Goal: Information Seeking & Learning: Learn about a topic

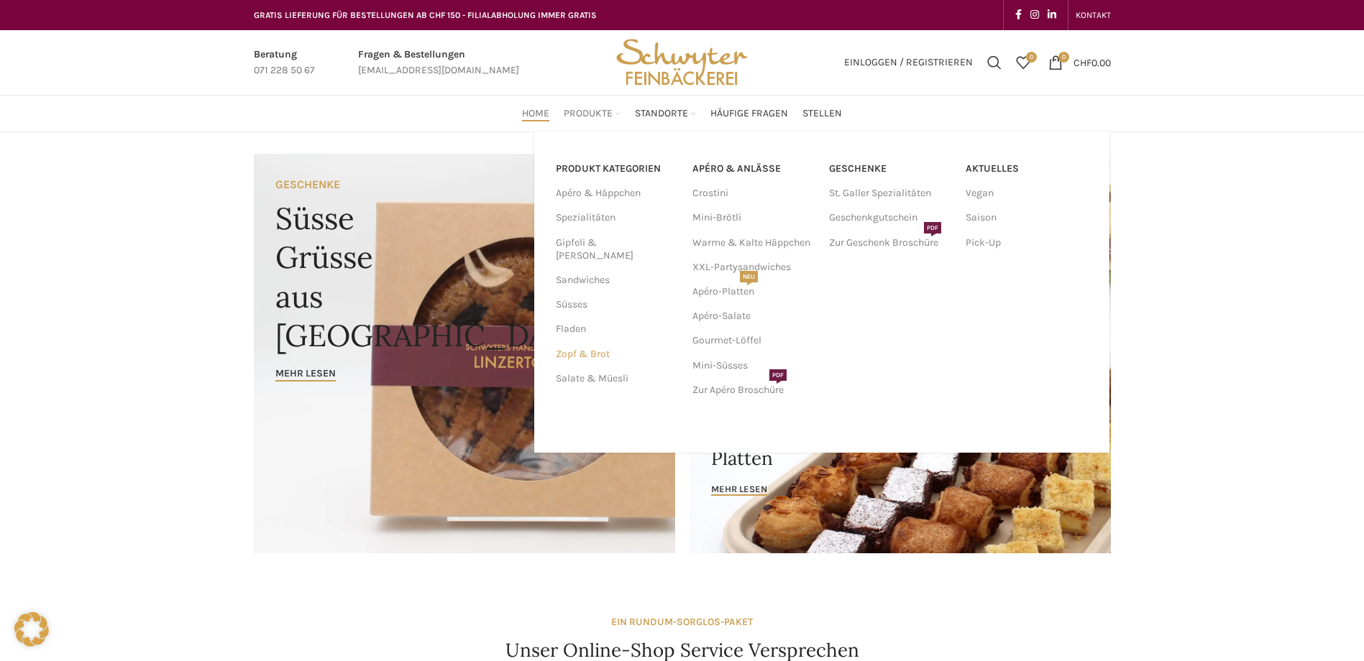
click at [577, 345] on link "Zopf & Brot" at bounding box center [615, 354] width 119 height 24
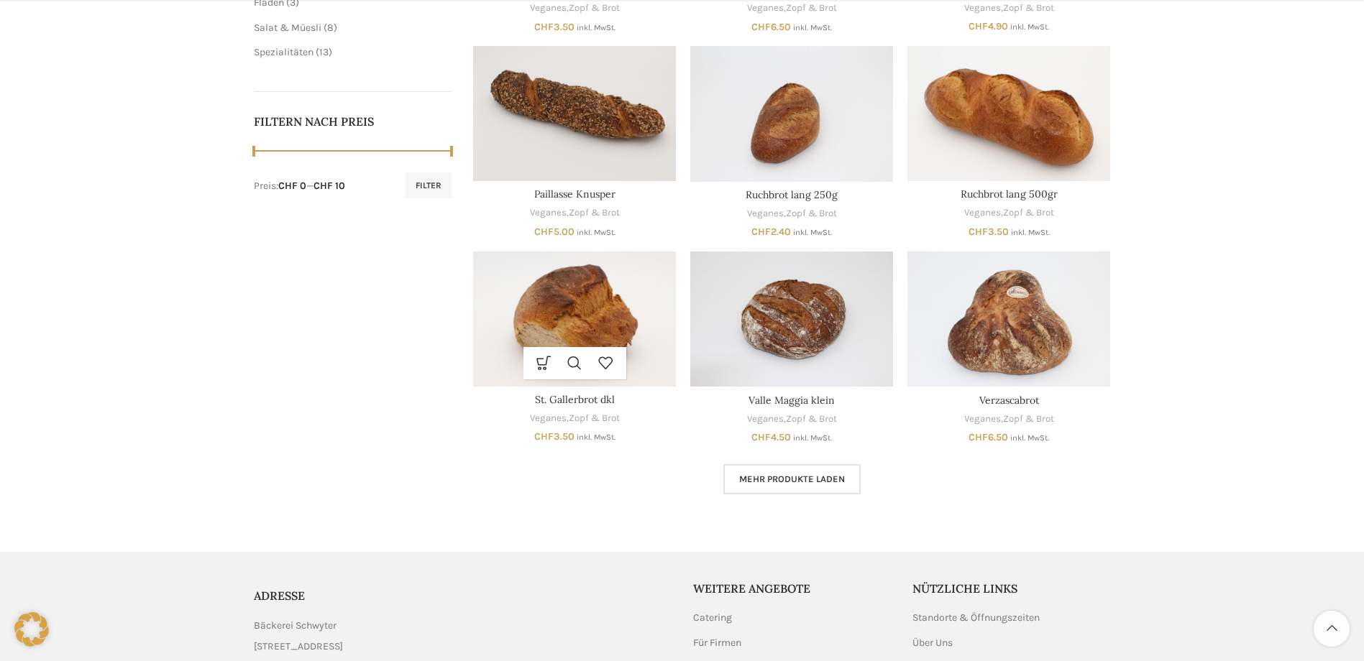
scroll to position [647, 0]
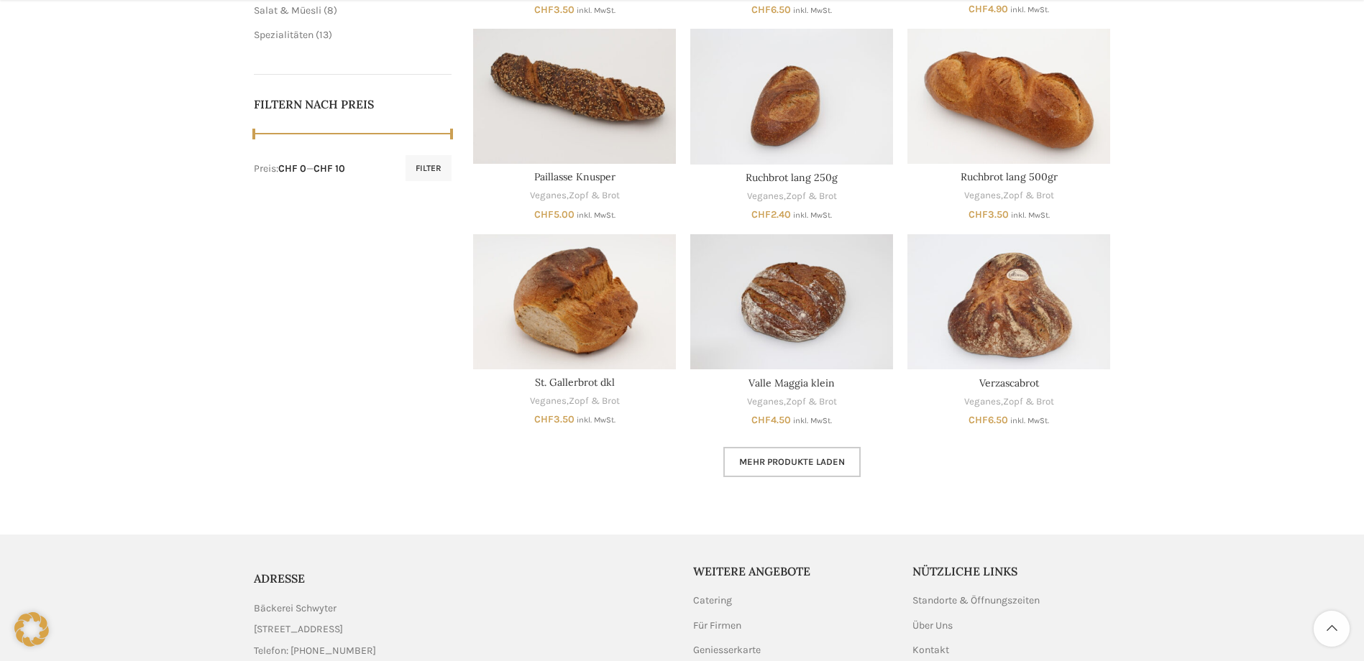
click at [792, 466] on span "Mehr Produkte laden" at bounding box center [792, 462] width 106 height 12
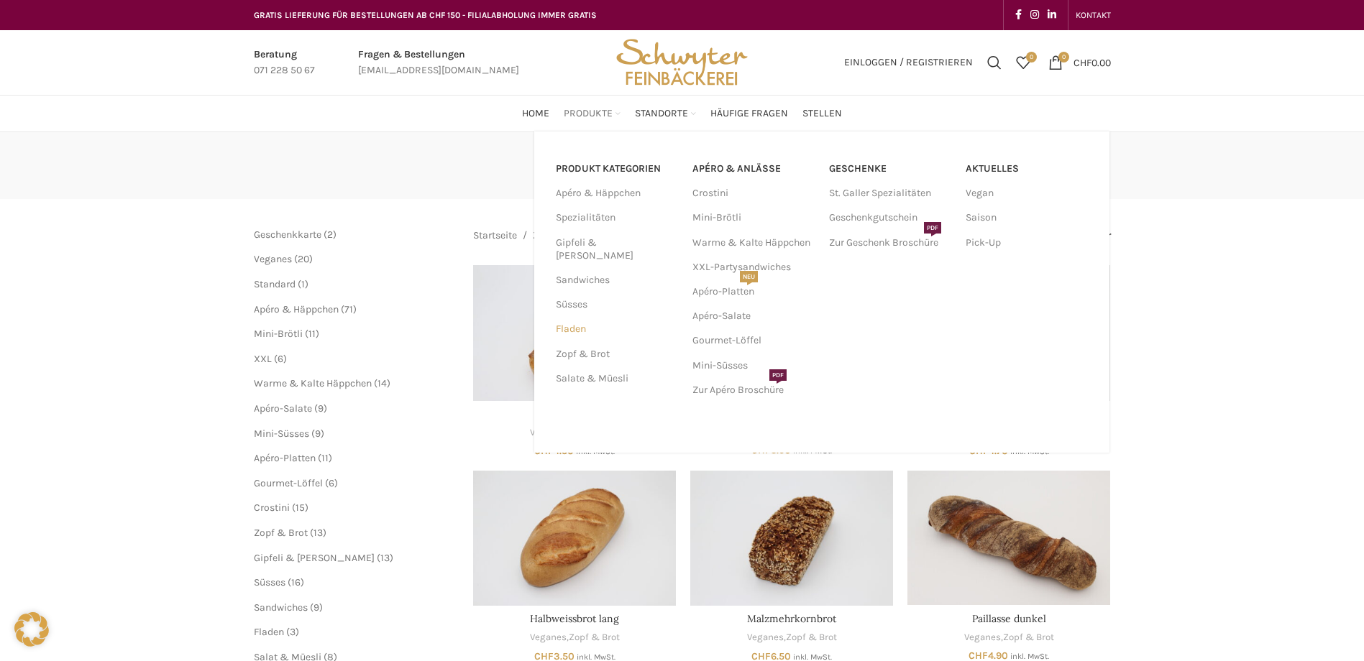
click at [582, 317] on link "Fladen" at bounding box center [615, 329] width 119 height 24
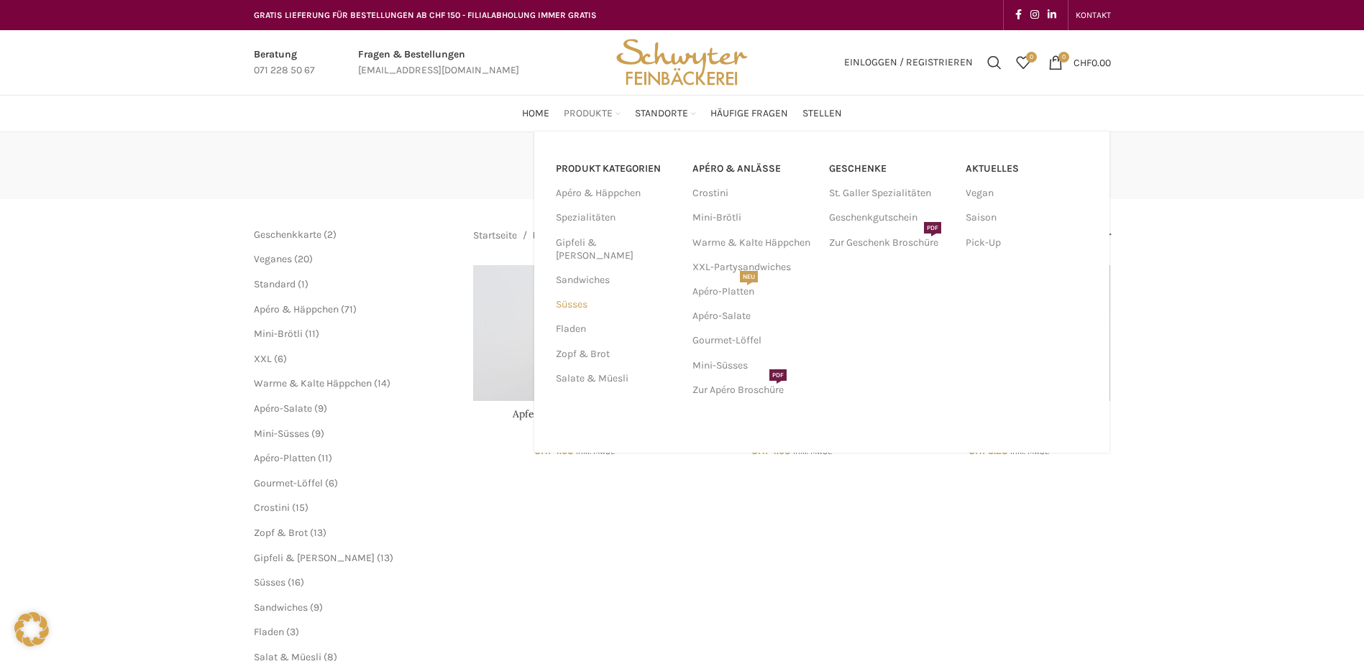
click at [570, 293] on link "Süsses" at bounding box center [615, 305] width 119 height 24
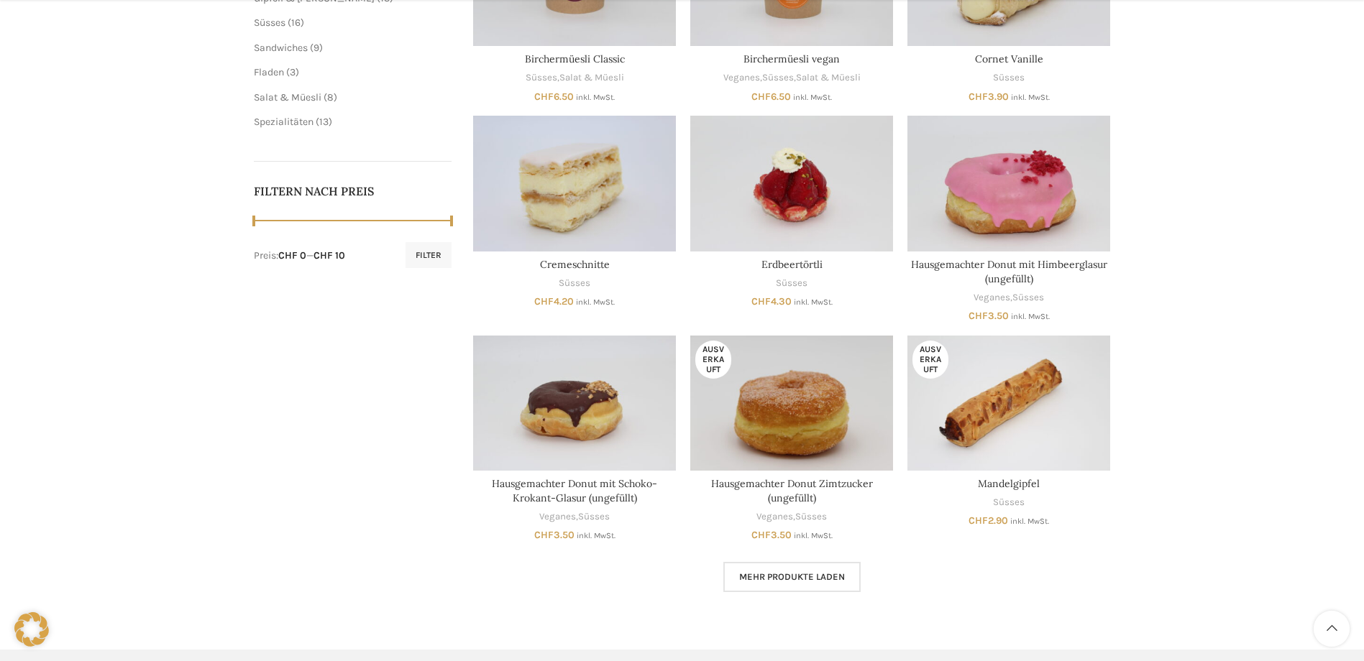
scroll to position [647, 0]
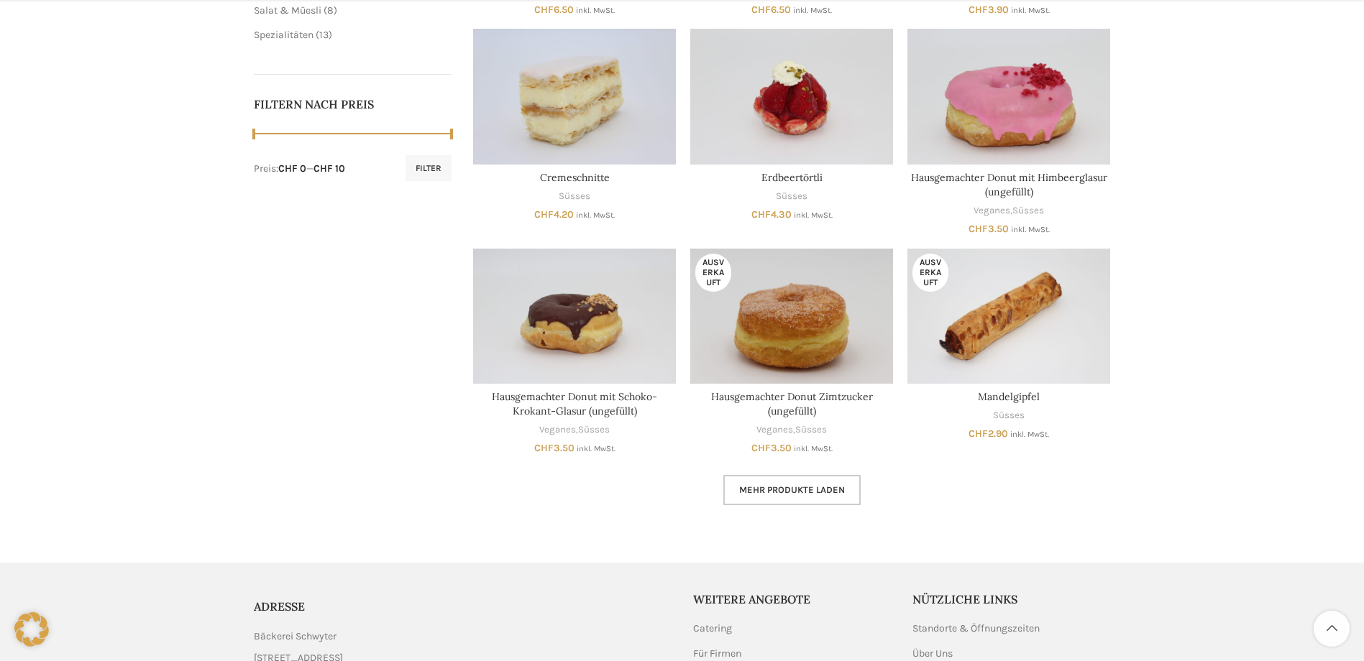
click at [773, 500] on link "Mehr Produkte laden" at bounding box center [791, 490] width 137 height 30
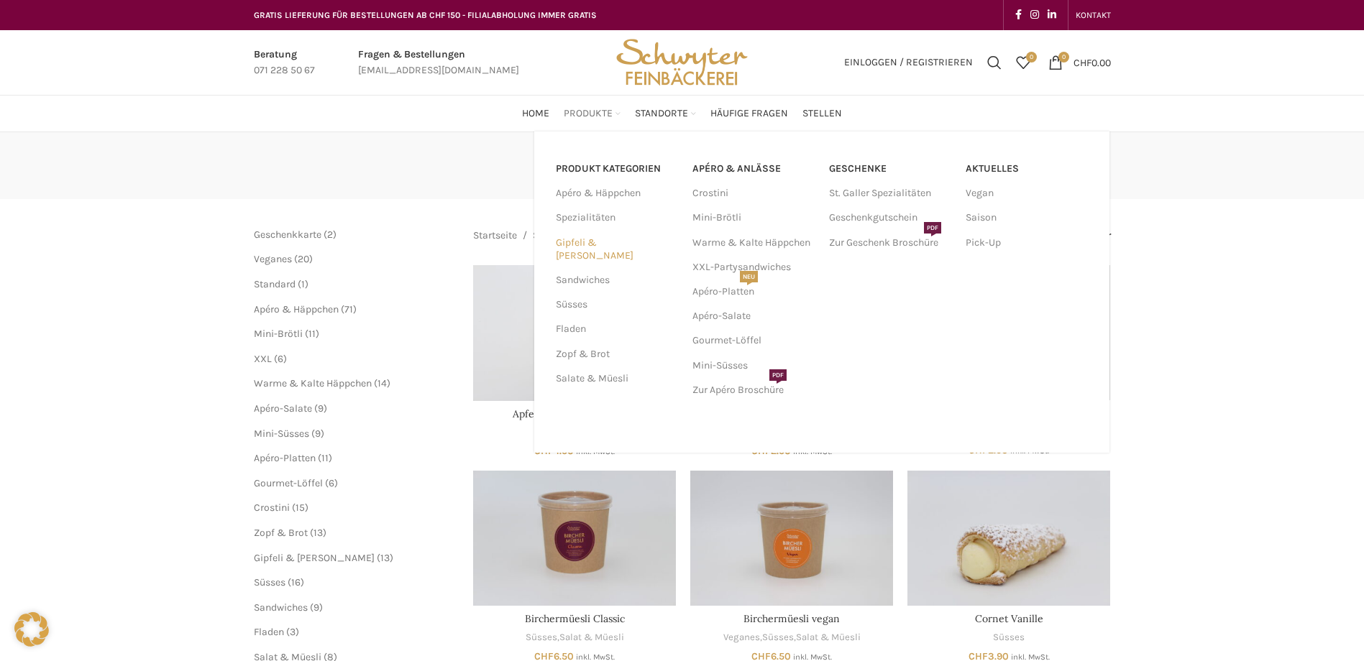
click at [589, 243] on link "Gipfeli & [PERSON_NAME]" at bounding box center [615, 249] width 119 height 37
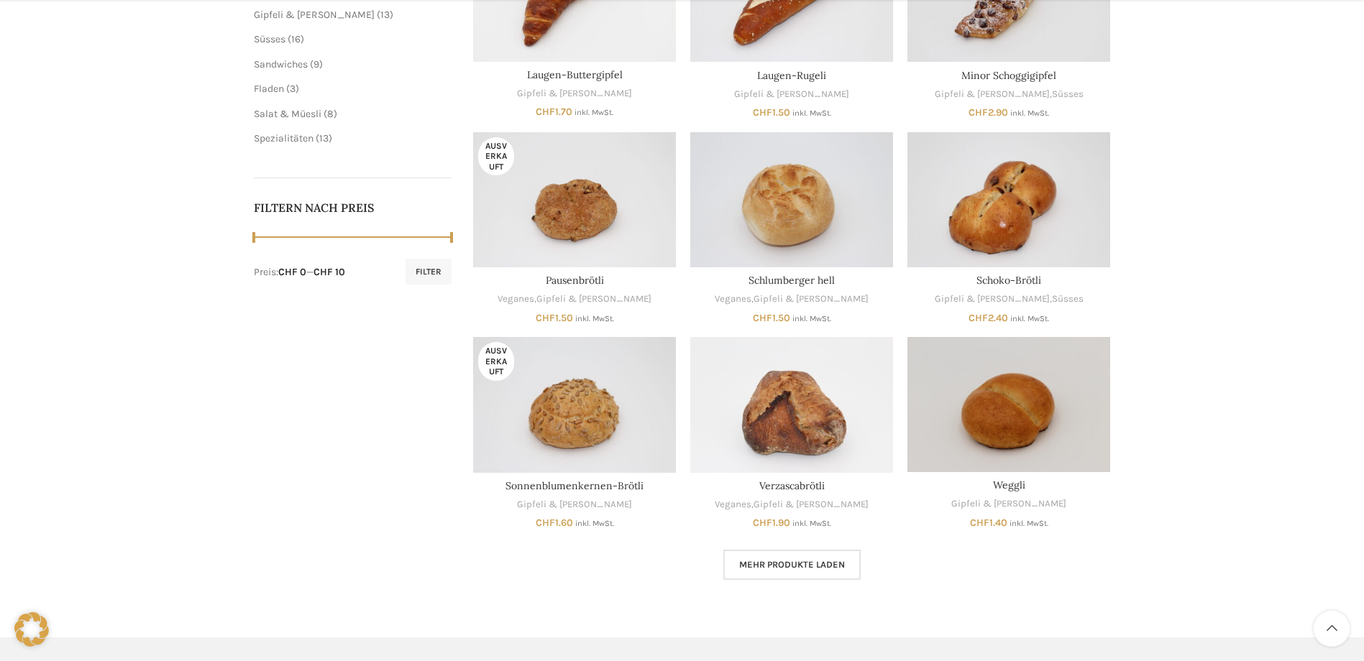
scroll to position [575, 0]
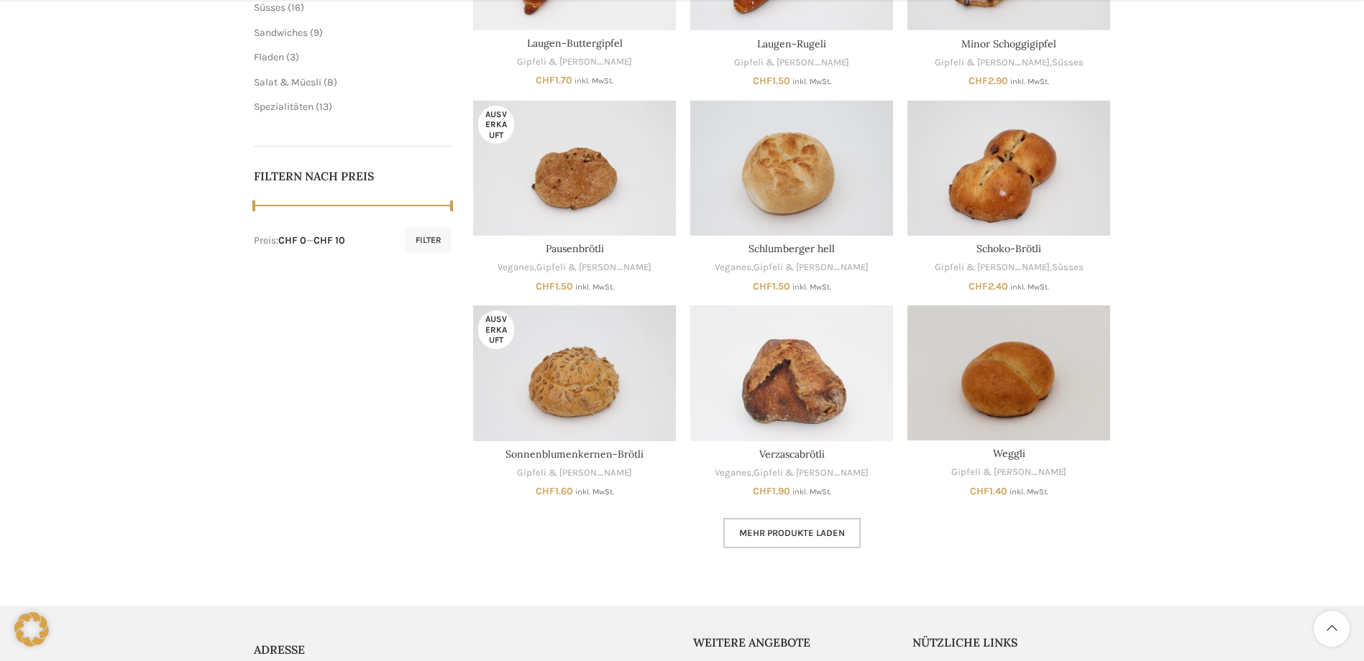
click at [828, 538] on span "Mehr Produkte laden" at bounding box center [792, 534] width 106 height 12
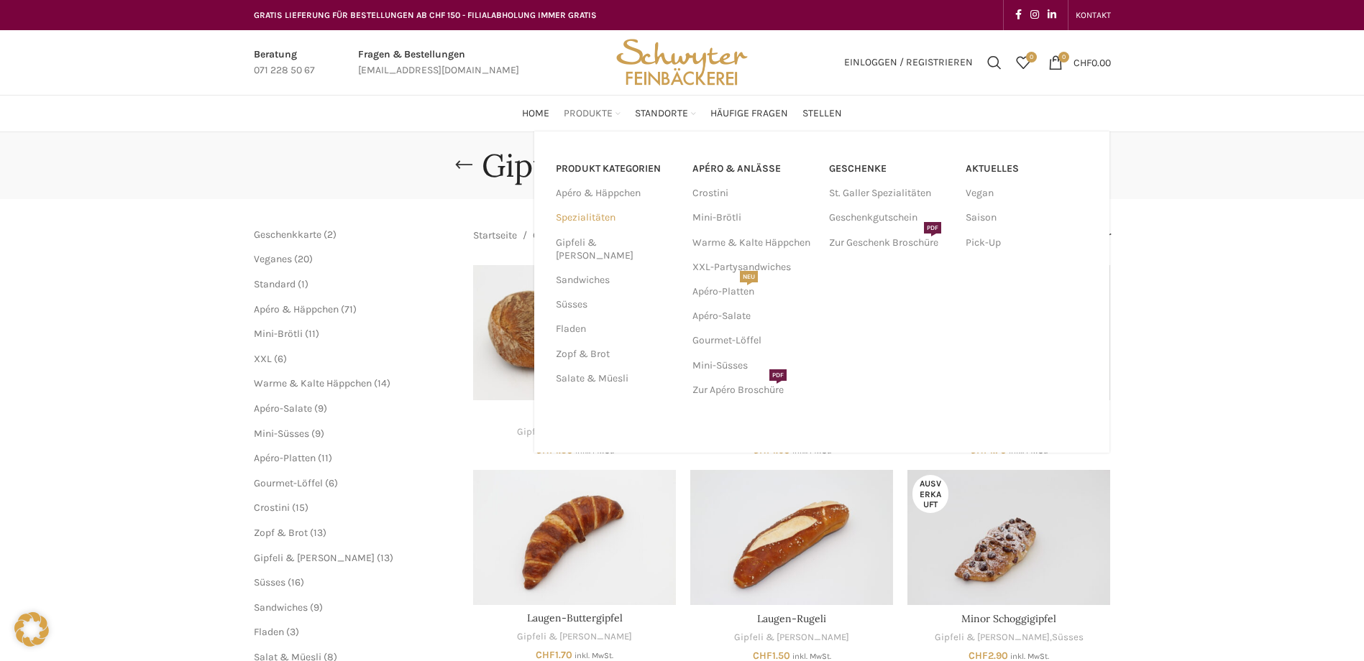
click at [592, 216] on link "Spezialitäten" at bounding box center [615, 218] width 119 height 24
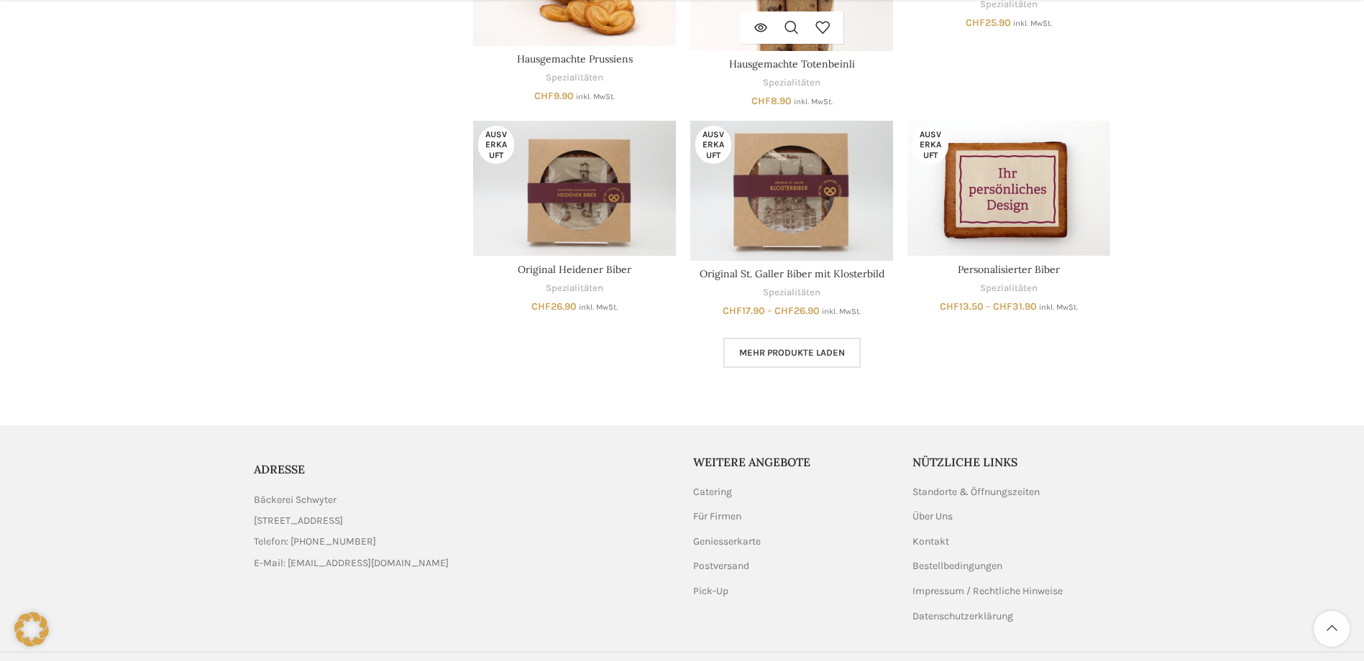
scroll to position [935, 0]
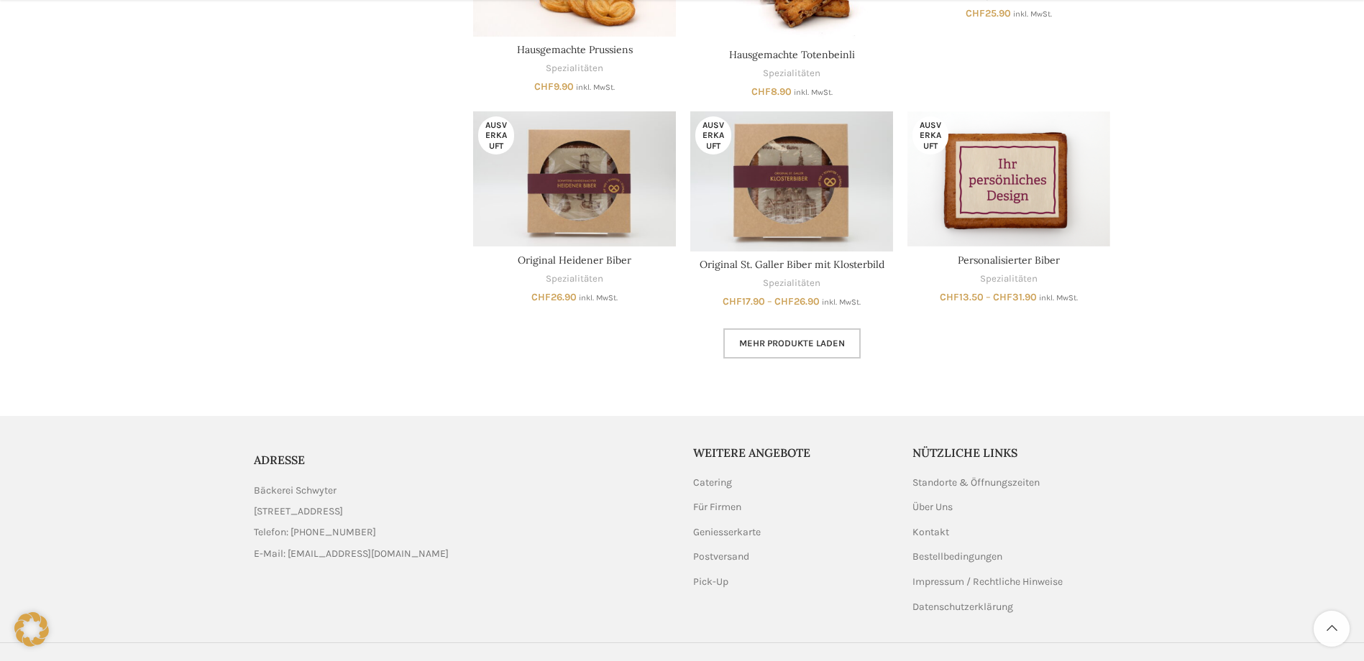
click at [800, 343] on span "Mehr Produkte laden" at bounding box center [792, 344] width 106 height 12
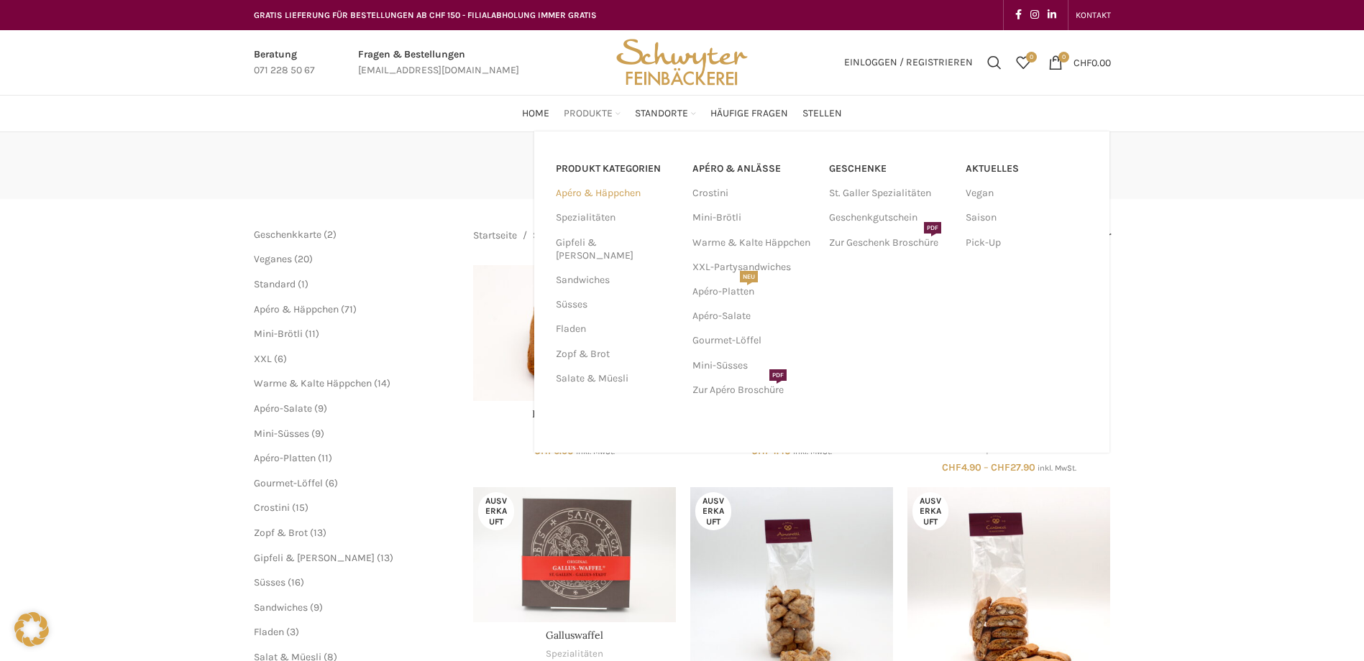
click at [602, 192] on link "Apéro & Häppchen" at bounding box center [615, 193] width 119 height 24
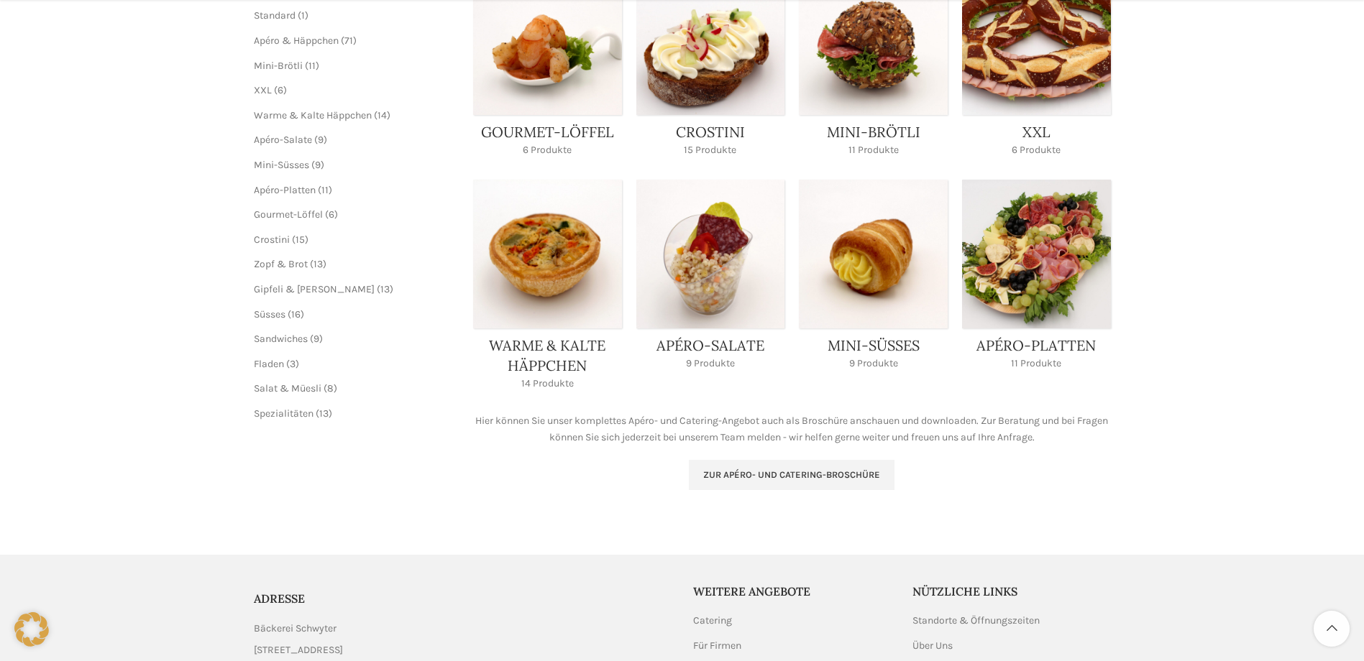
scroll to position [359, 0]
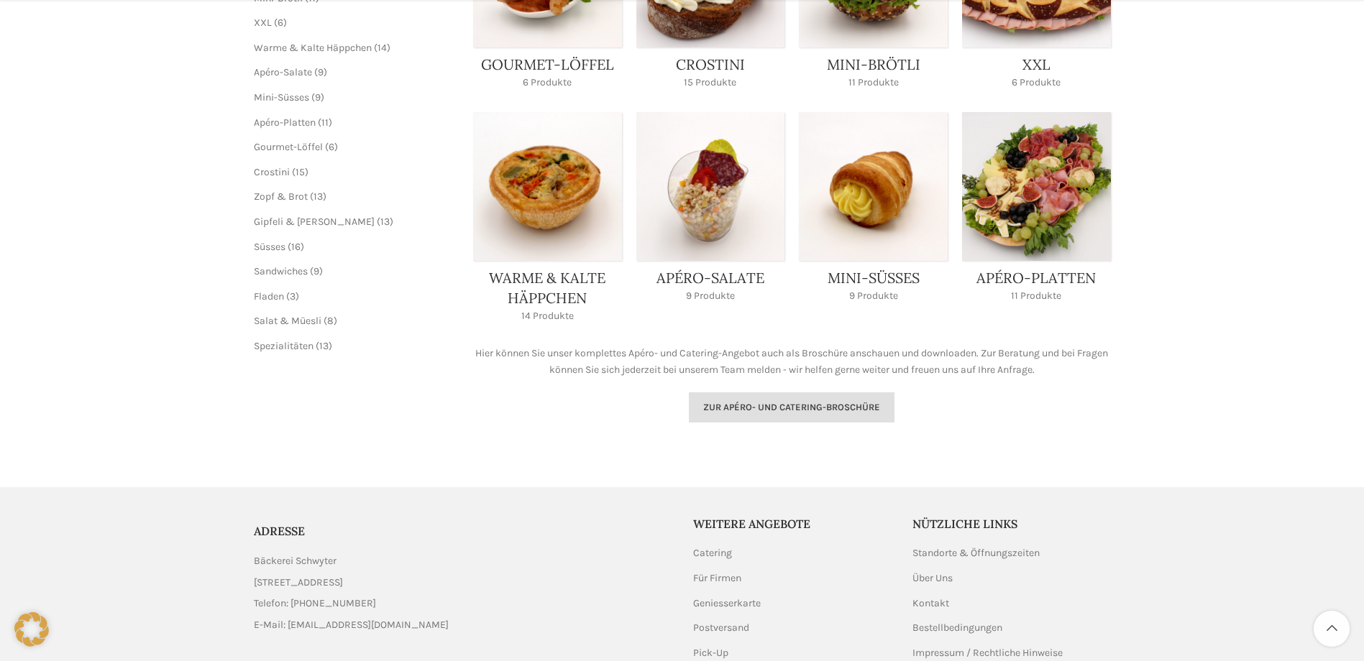
click at [789, 420] on link "Zur Apéro- und Catering-Broschüre" at bounding box center [792, 408] width 206 height 30
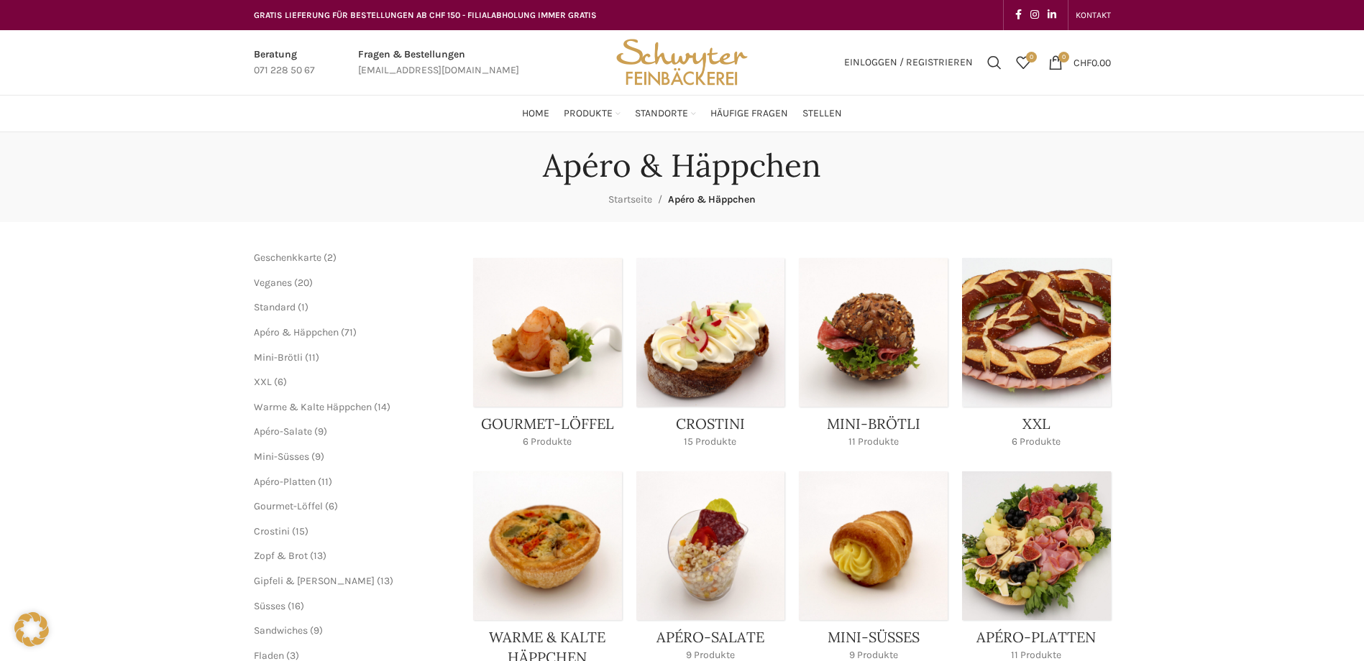
scroll to position [72, 0]
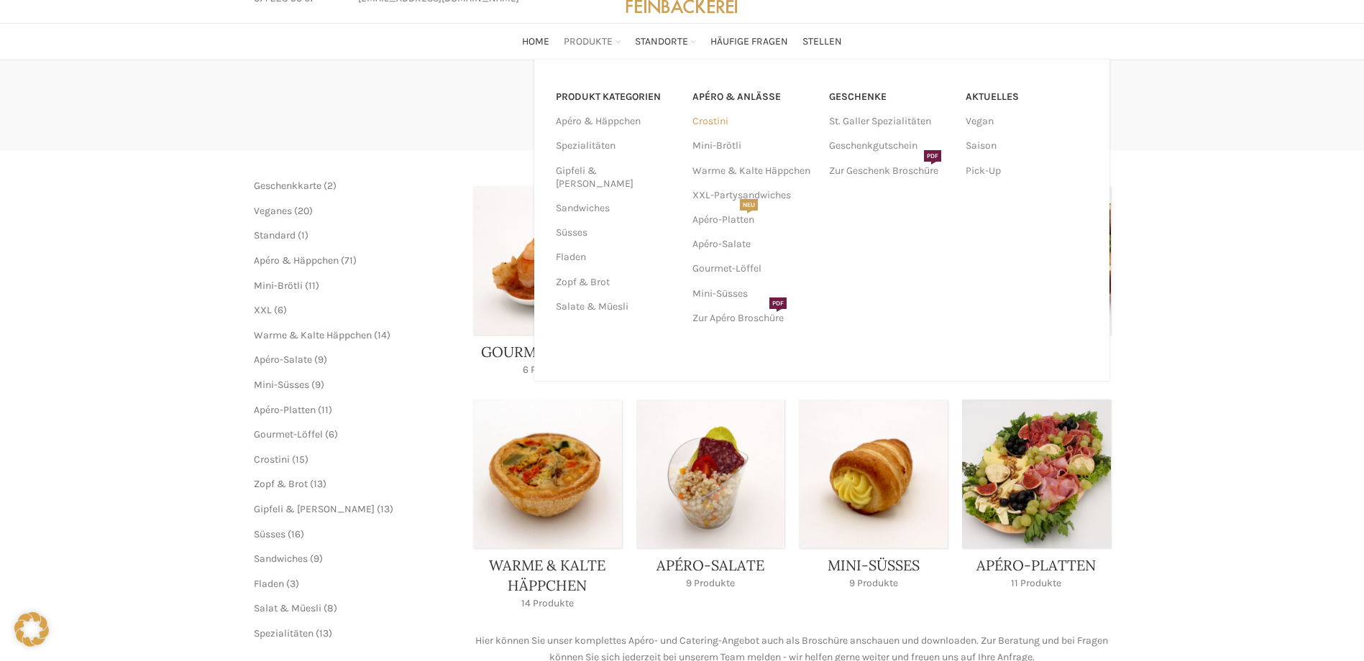
click at [712, 128] on link "Crostini" at bounding box center [753, 121] width 122 height 24
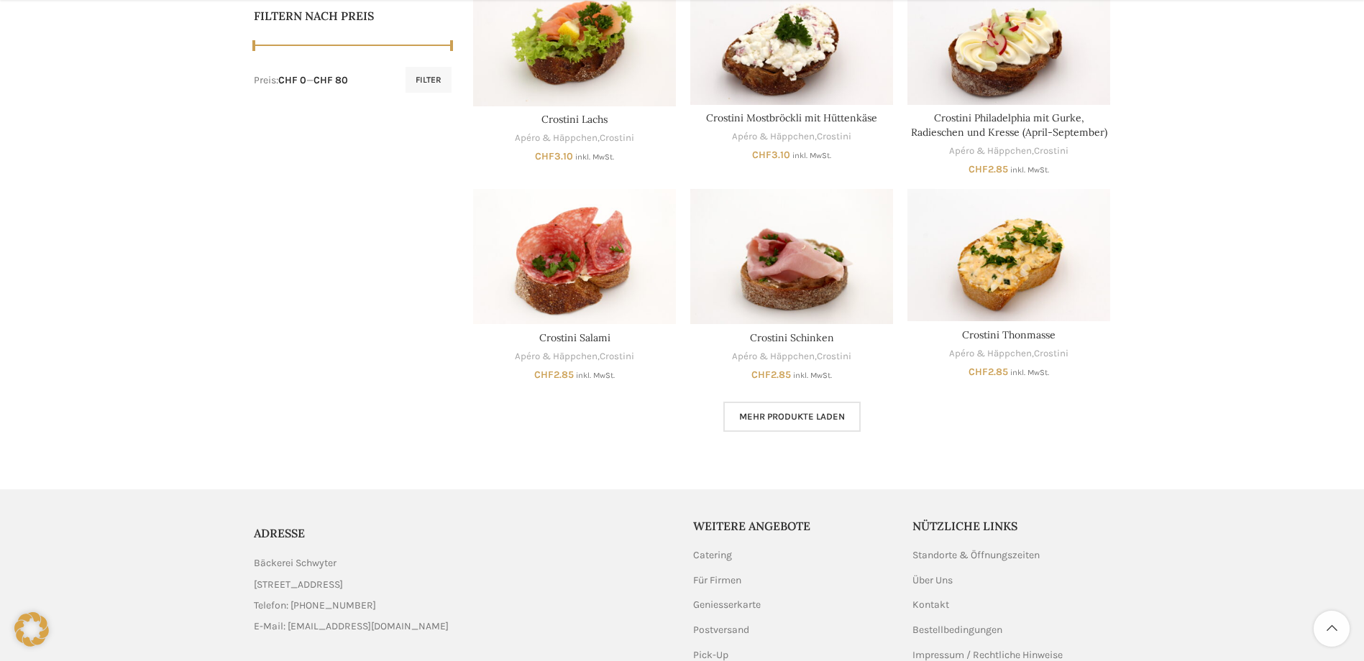
scroll to position [821, 0]
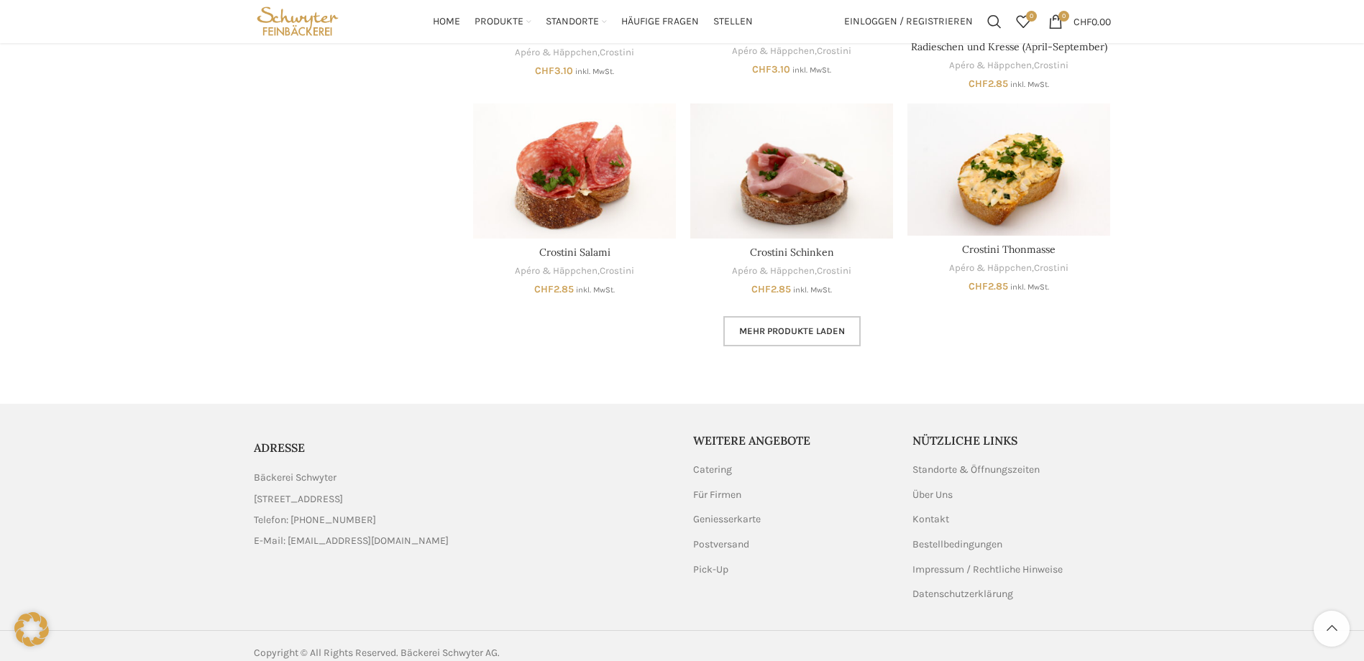
click at [810, 326] on span "Mehr Produkte laden" at bounding box center [792, 332] width 106 height 12
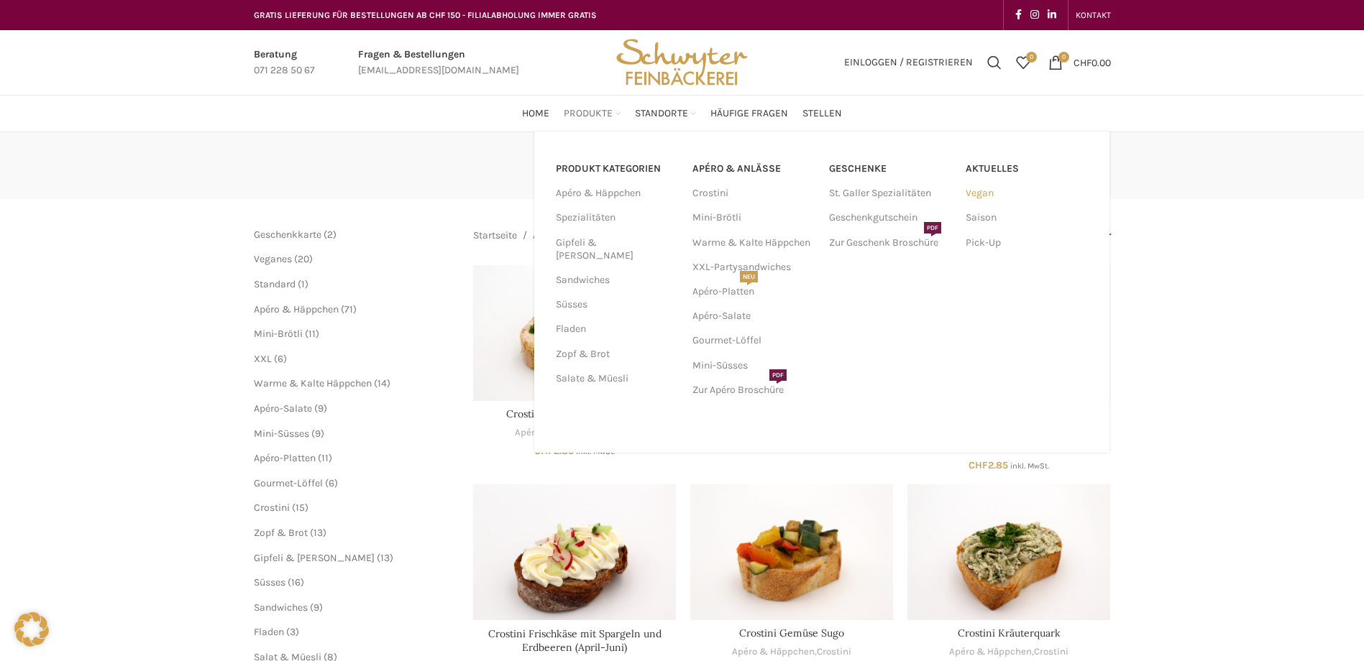
click at [989, 190] on link "Vegan" at bounding box center [1026, 193] width 122 height 24
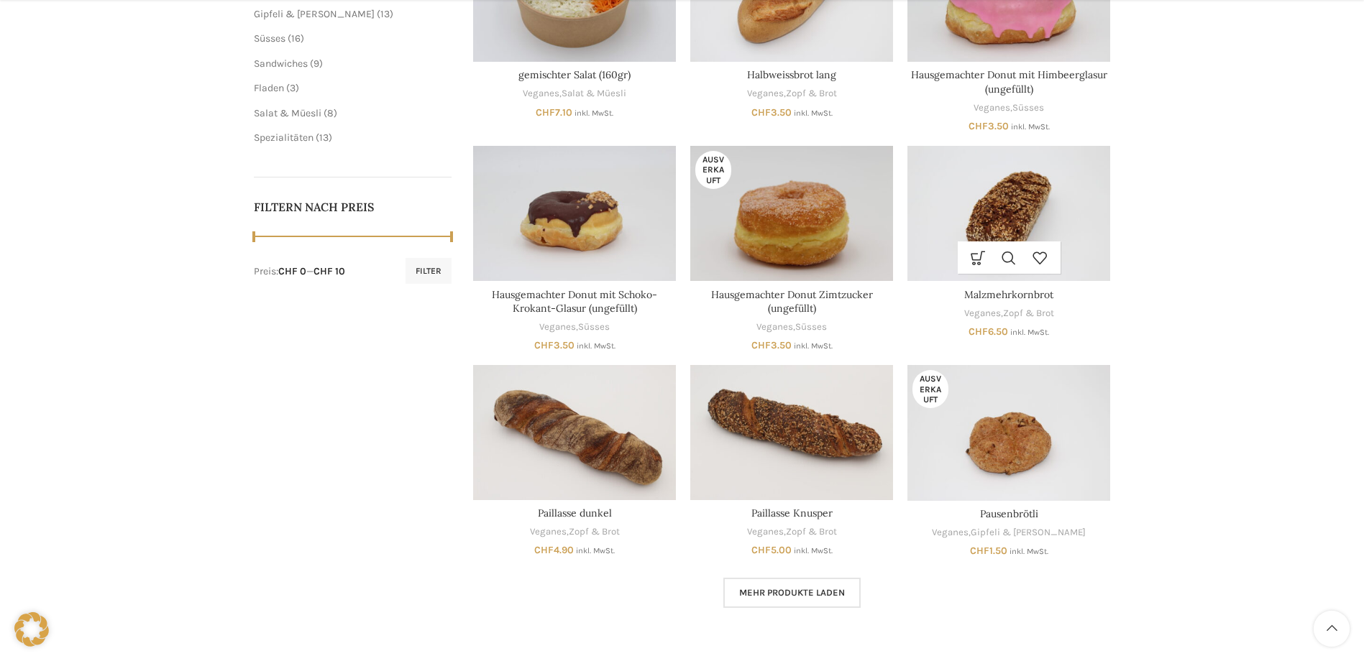
scroll to position [575, 0]
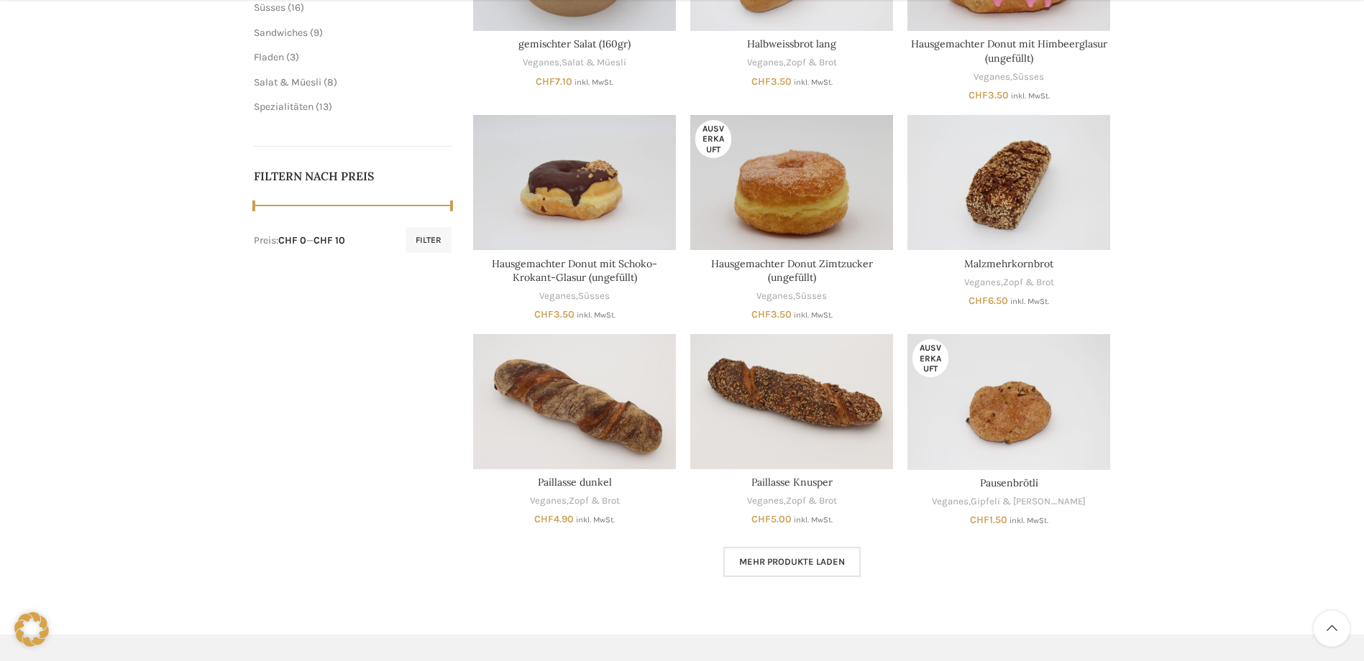
click at [806, 563] on span "Mehr Produkte laden" at bounding box center [792, 562] width 106 height 12
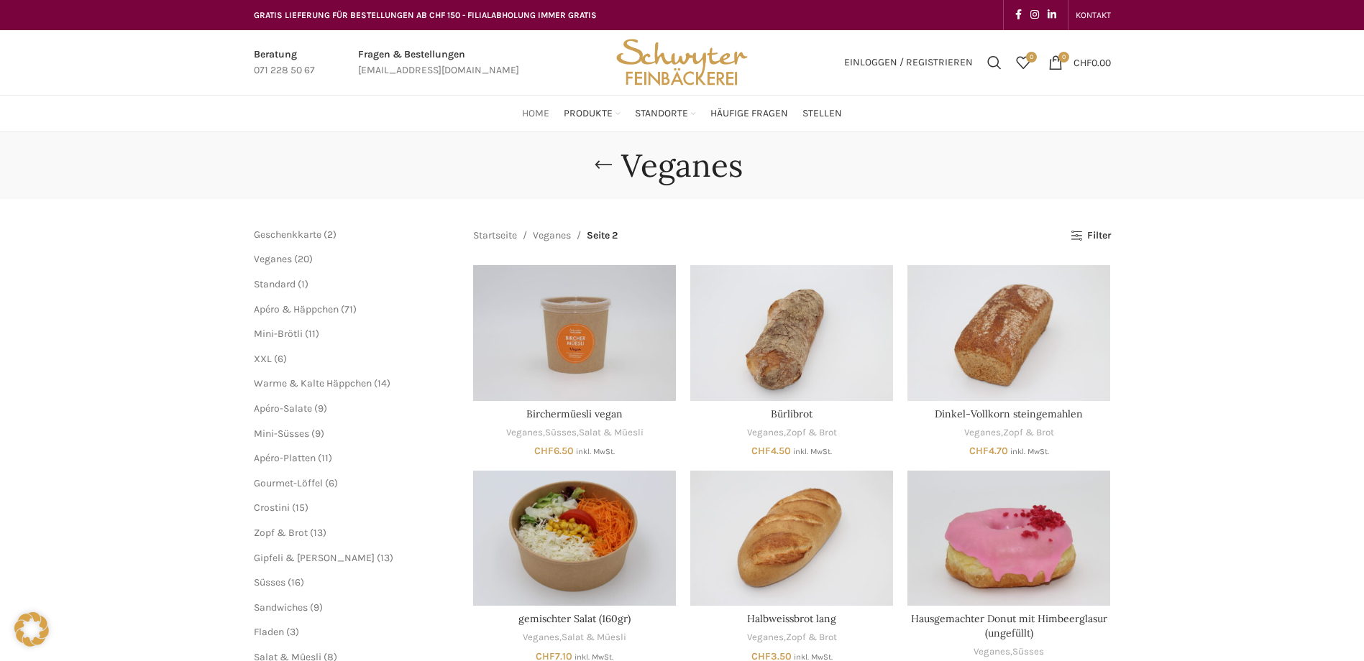
click at [531, 119] on span "Home" at bounding box center [535, 114] width 27 height 14
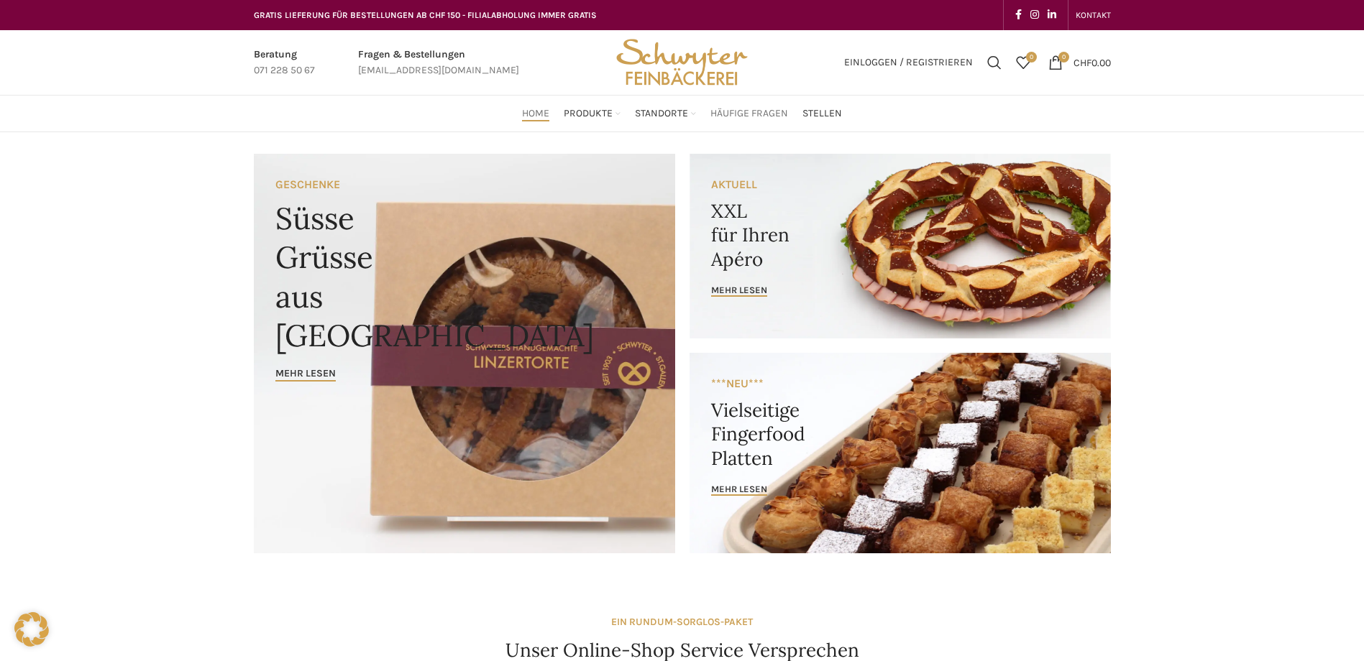
click at [769, 112] on span "Häufige Fragen" at bounding box center [749, 114] width 78 height 14
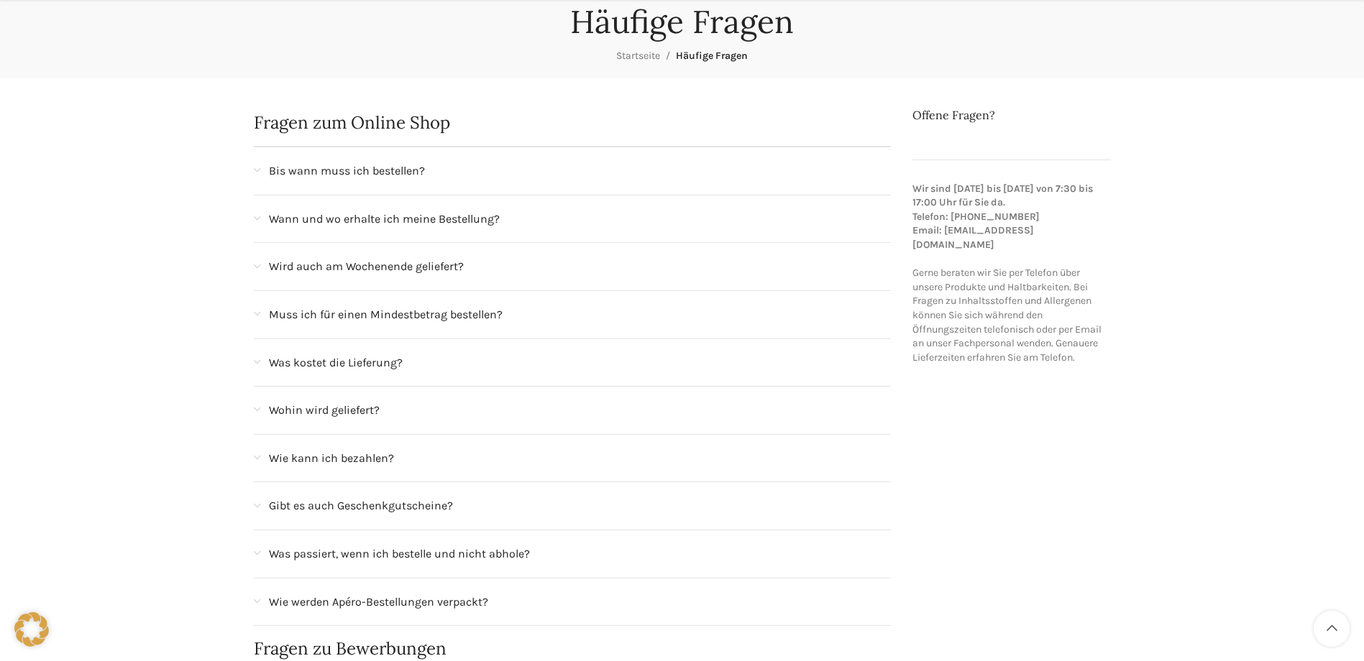
scroll to position [216, 0]
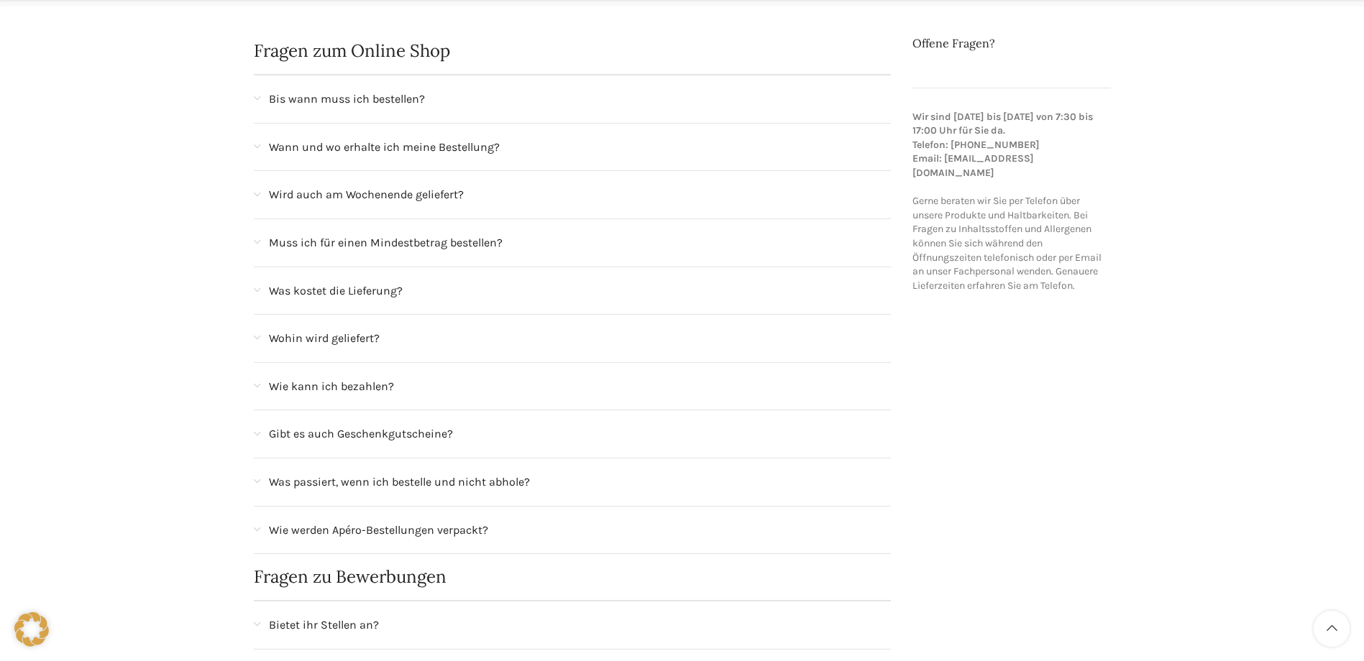
click at [346, 211] on div "Wird auch am Wochenende geliefert?" at bounding box center [573, 194] width 638 height 47
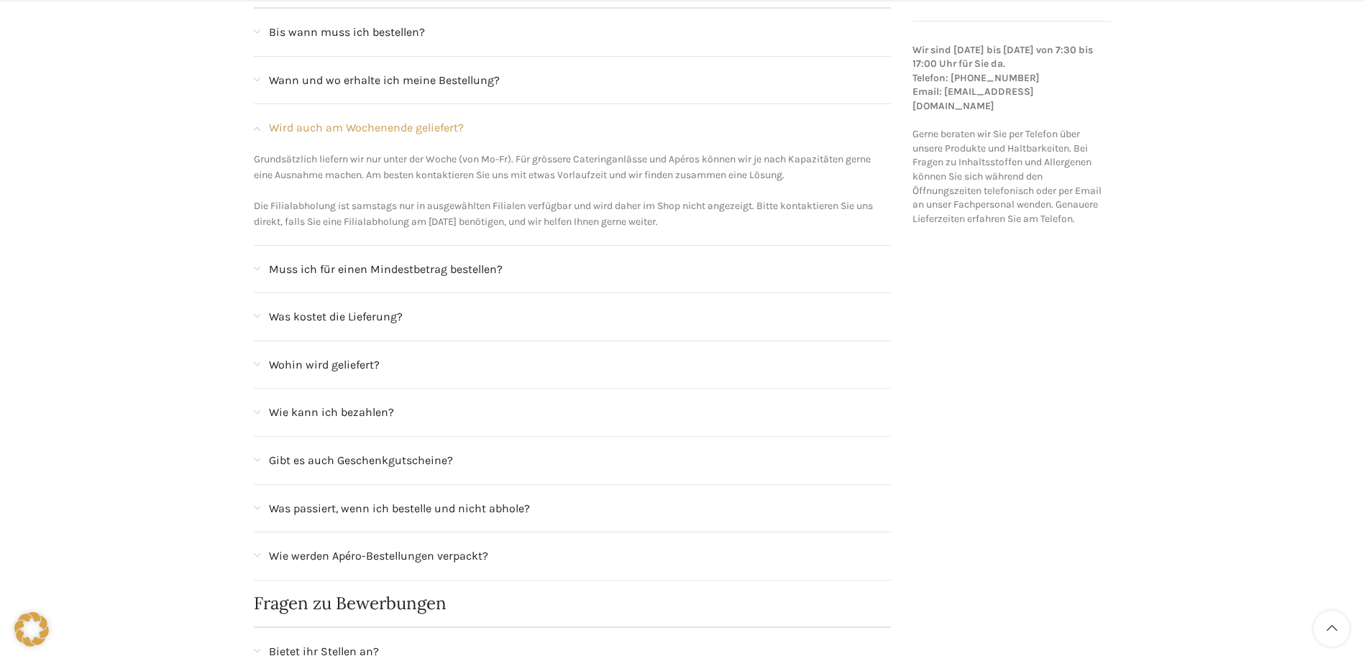
scroll to position [288, 0]
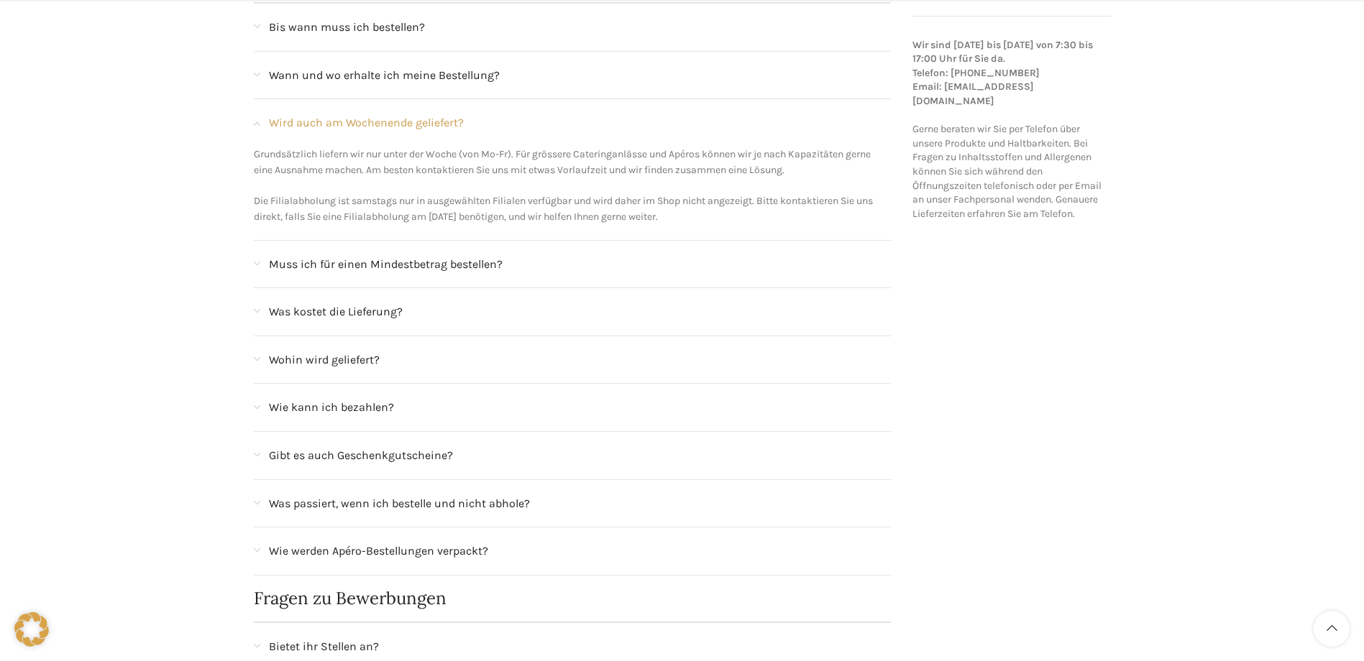
click at [431, 272] on span "Muss ich für einen Mindestbetrag bestellen?" at bounding box center [386, 264] width 234 height 19
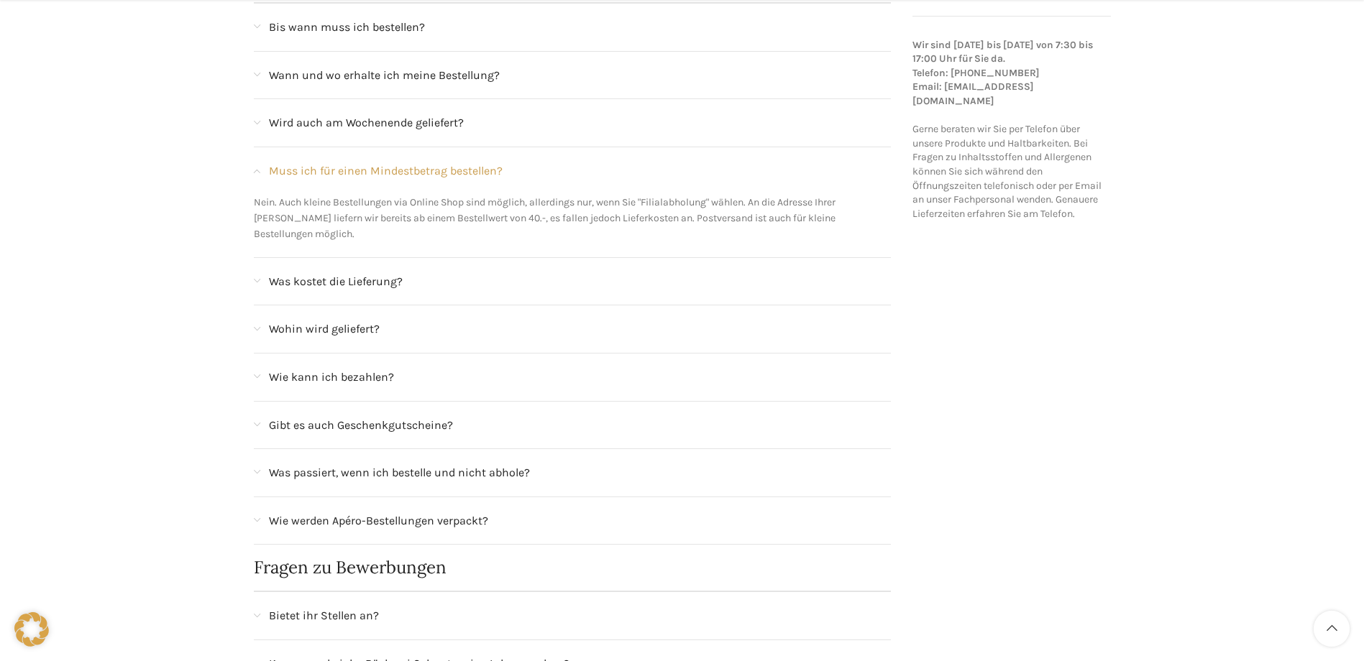
click at [400, 183] on div "Muss ich für einen Mindestbetrag bestellen?" at bounding box center [573, 170] width 638 height 47
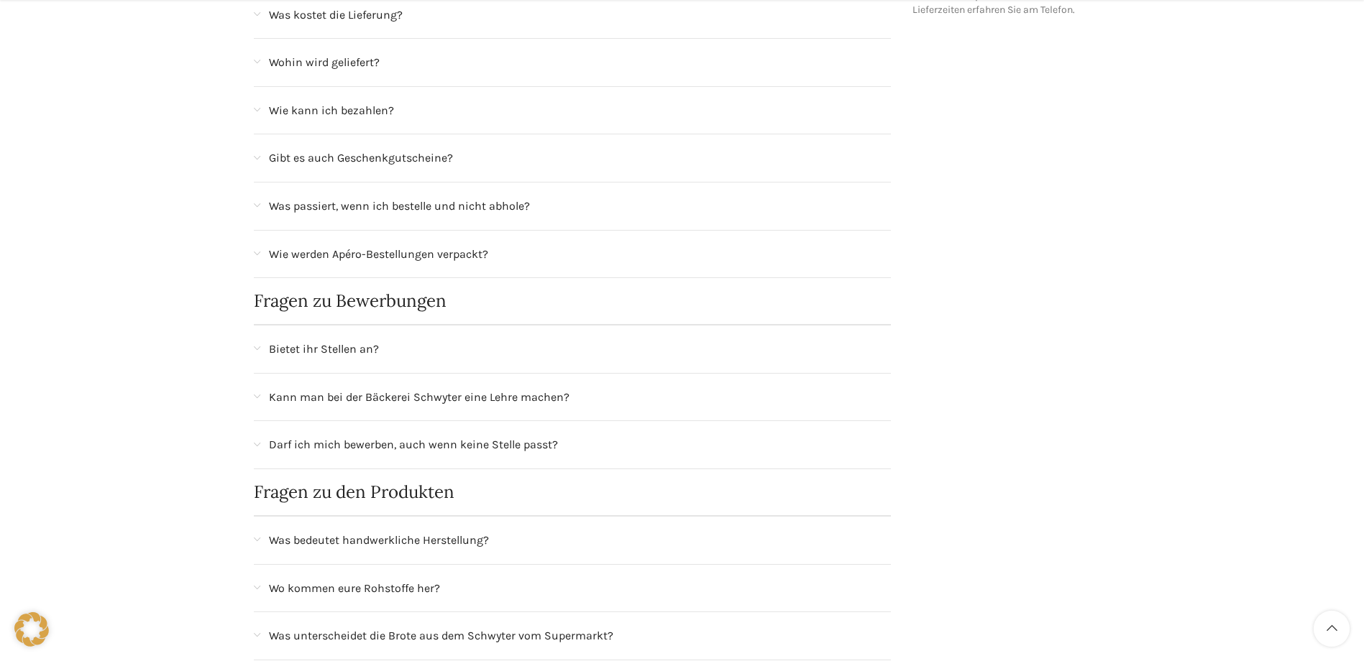
scroll to position [503, 0]
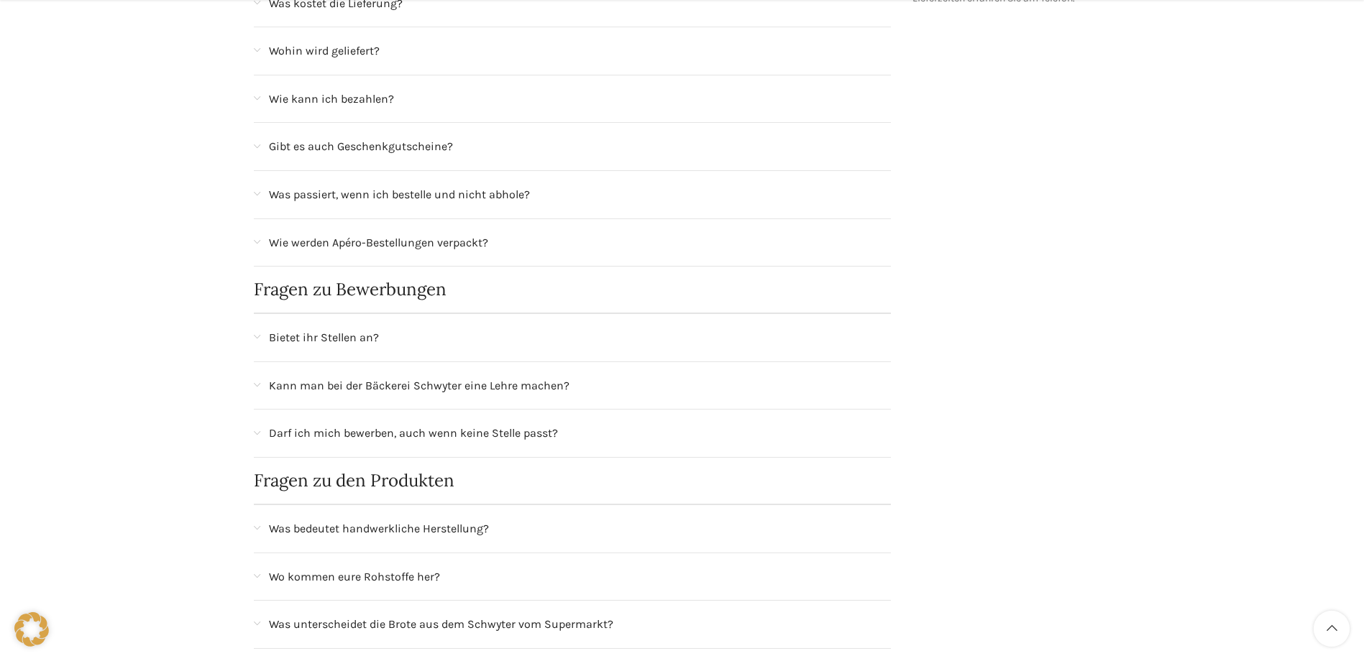
click at [358, 344] on span "Bietet ihr Stellen an?" at bounding box center [324, 338] width 110 height 19
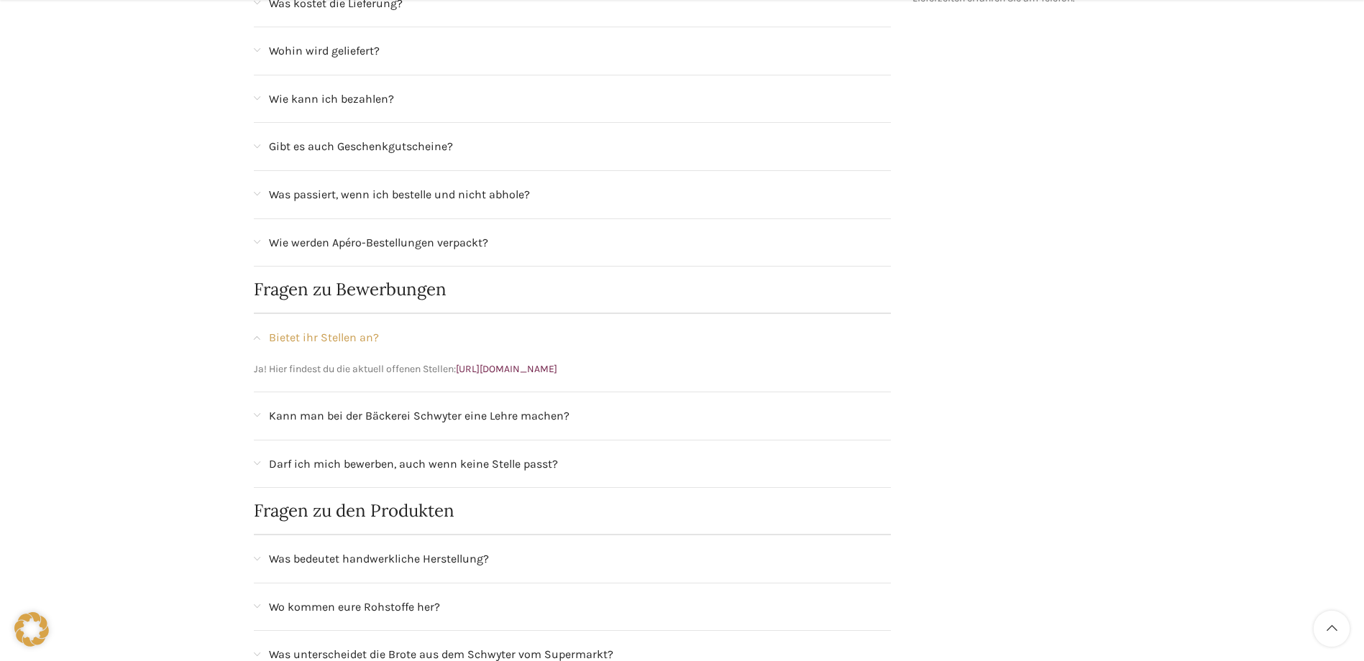
click at [357, 342] on span "Bietet ihr Stellen an?" at bounding box center [324, 338] width 110 height 19
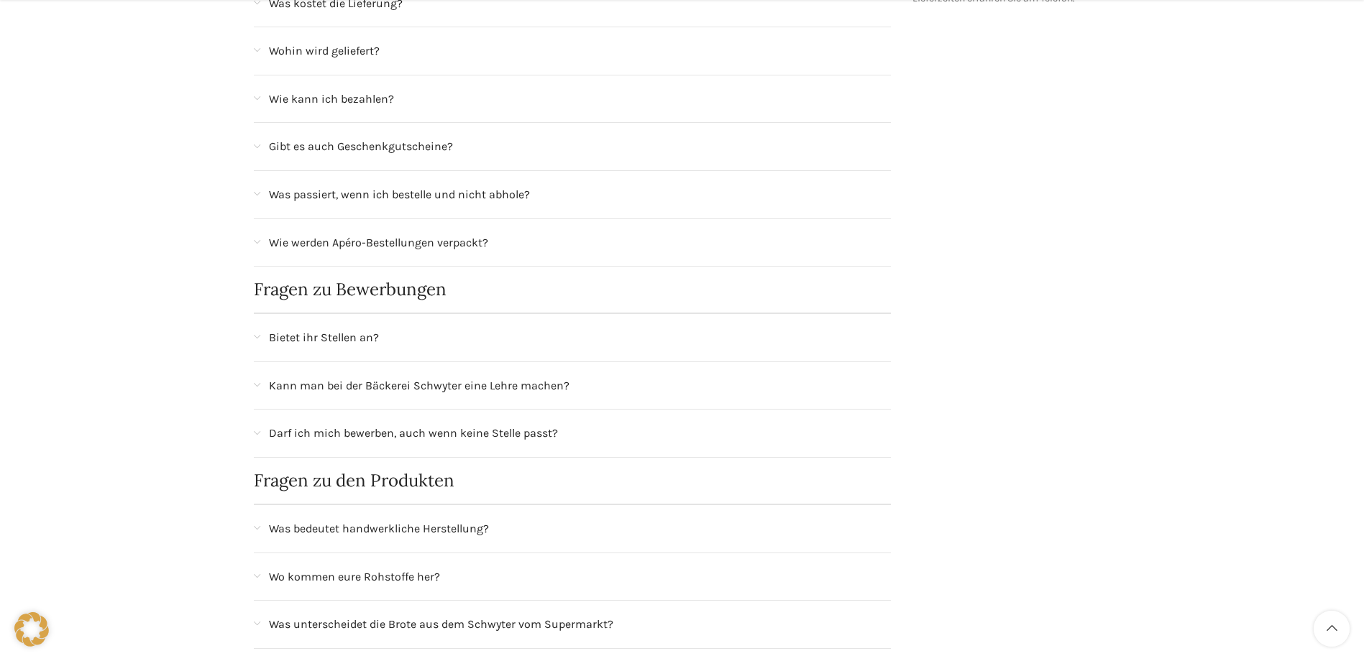
click at [354, 390] on span "Kann man bei der Bäckerei Schwyter eine Lehre machen?" at bounding box center [419, 386] width 300 height 19
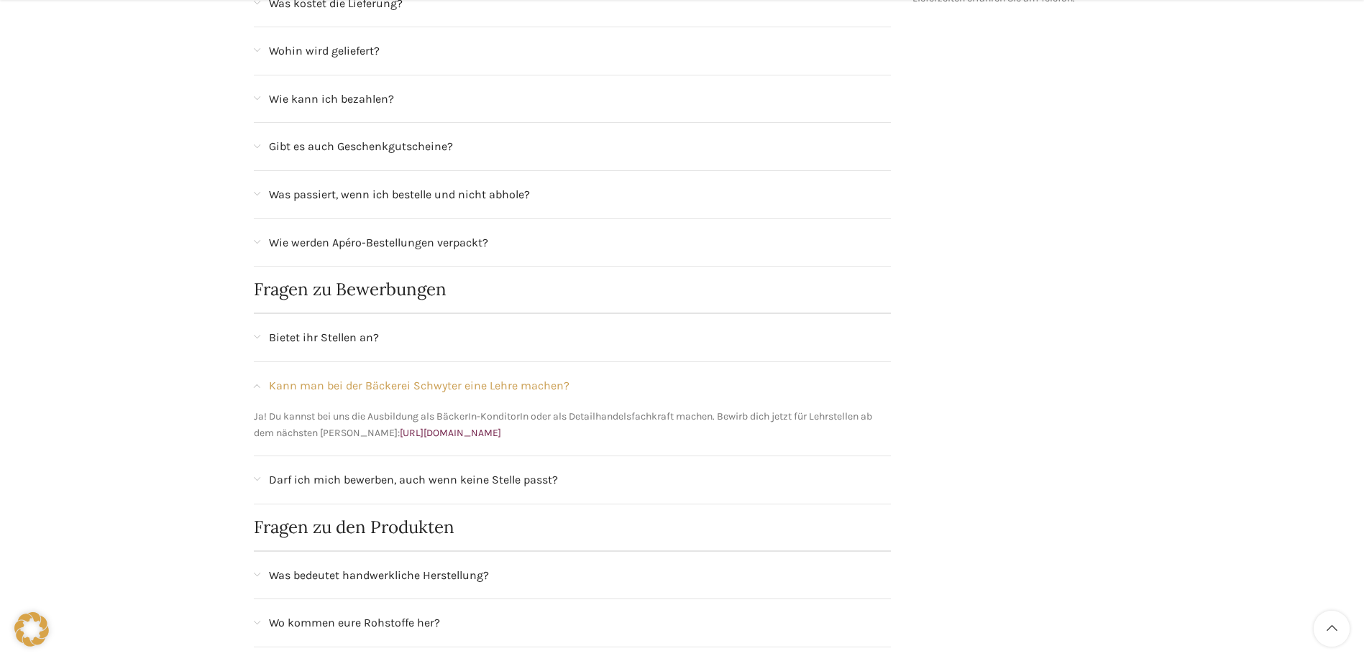
click at [357, 386] on span "Kann man bei der Bäckerei Schwyter eine Lehre machen?" at bounding box center [419, 386] width 300 height 19
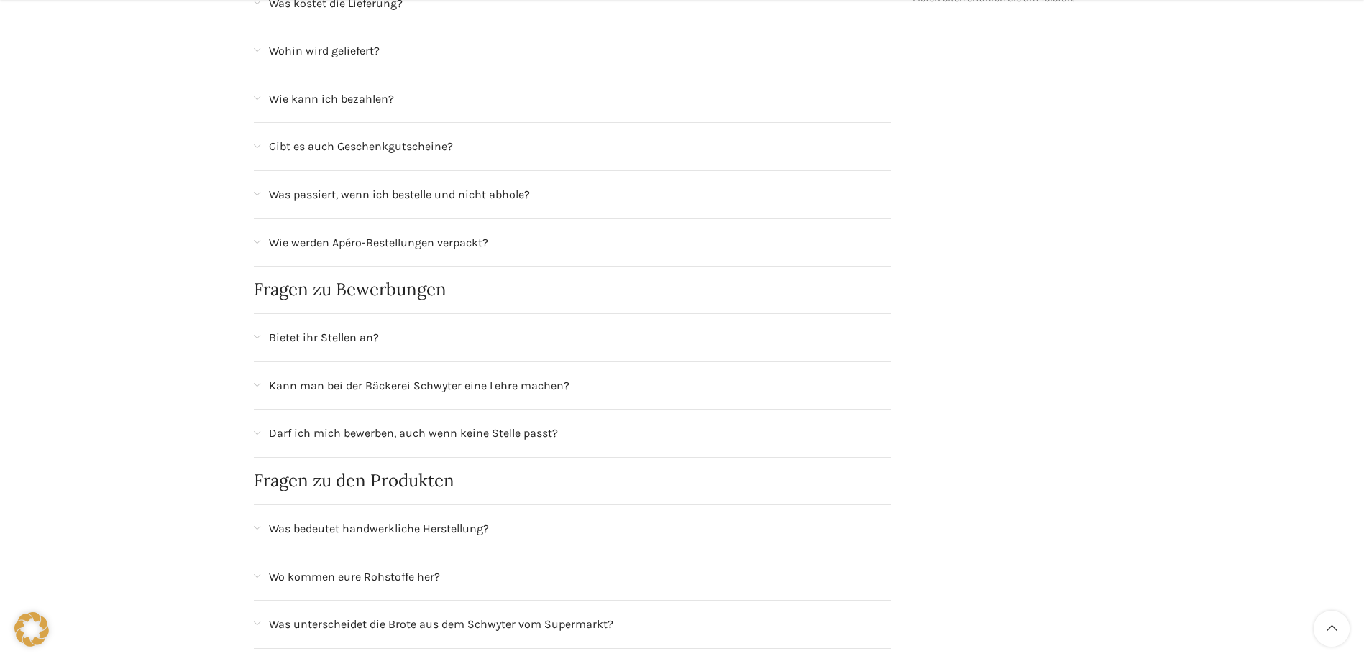
click at [361, 426] on span "Darf ich mich bewerben, auch wenn keine Stelle passt?" at bounding box center [413, 433] width 289 height 19
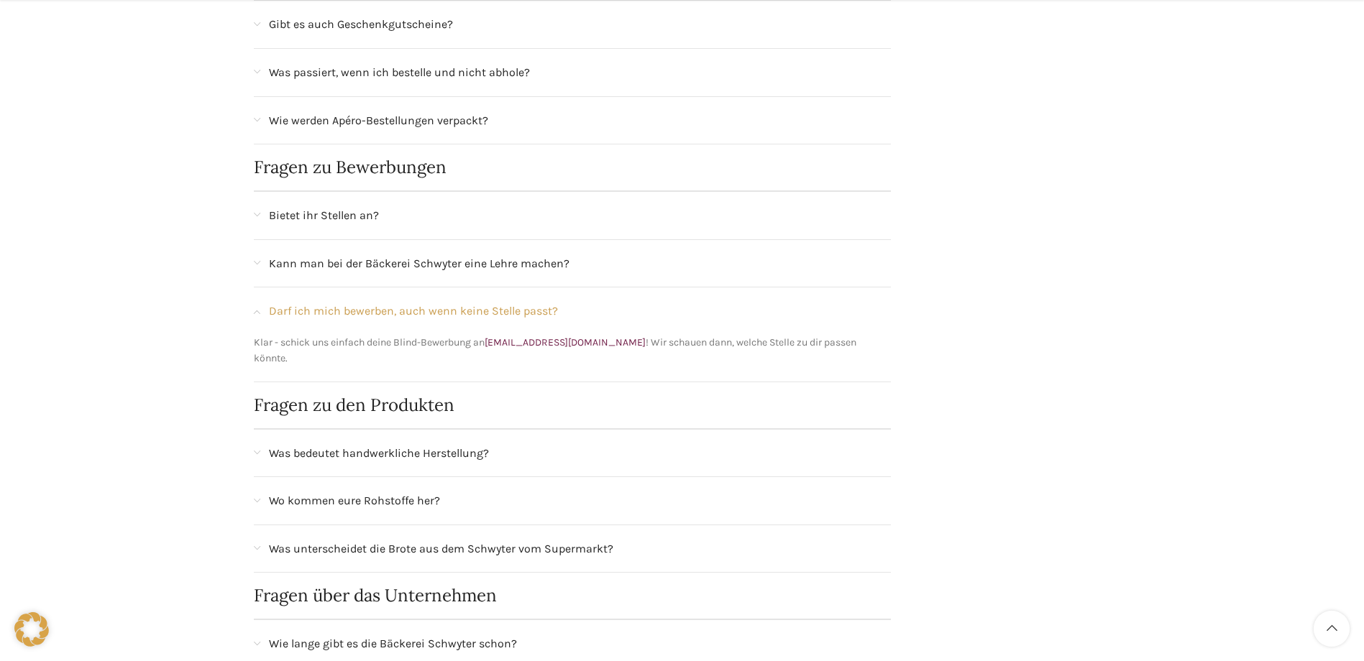
scroll to position [647, 0]
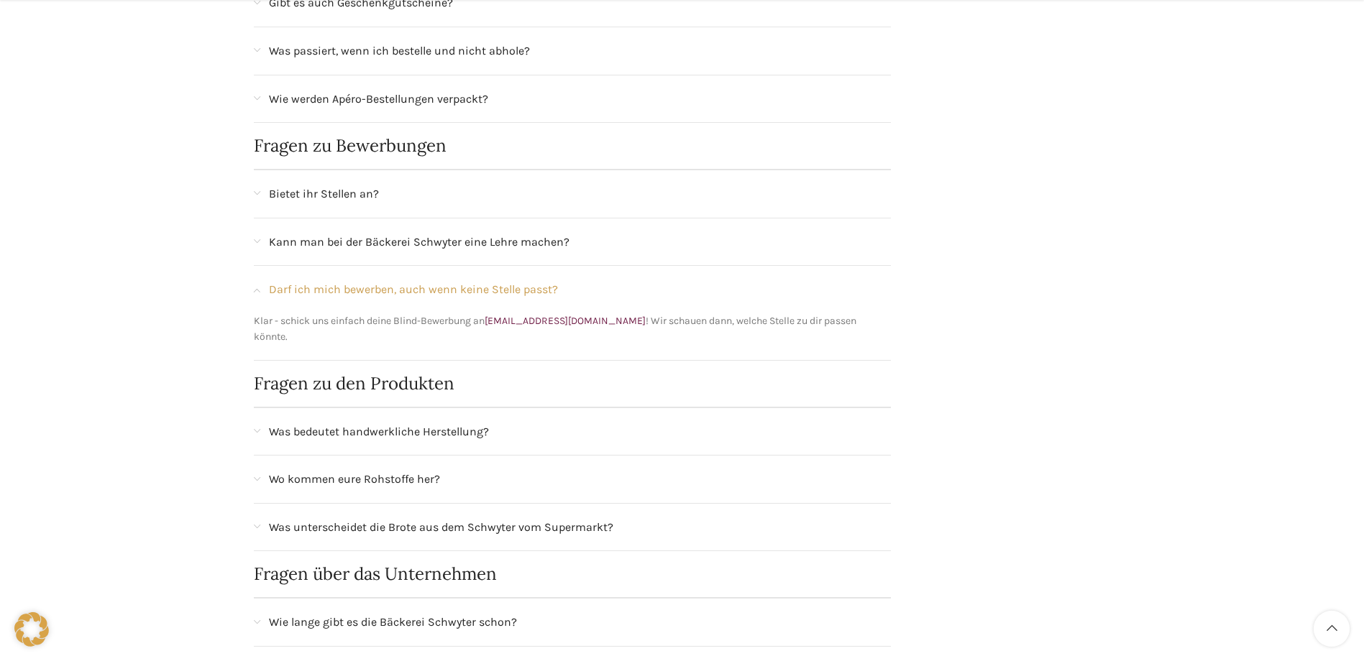
click at [393, 288] on span "Darf ich mich bewerben, auch wenn keine Stelle passt?" at bounding box center [413, 289] width 289 height 19
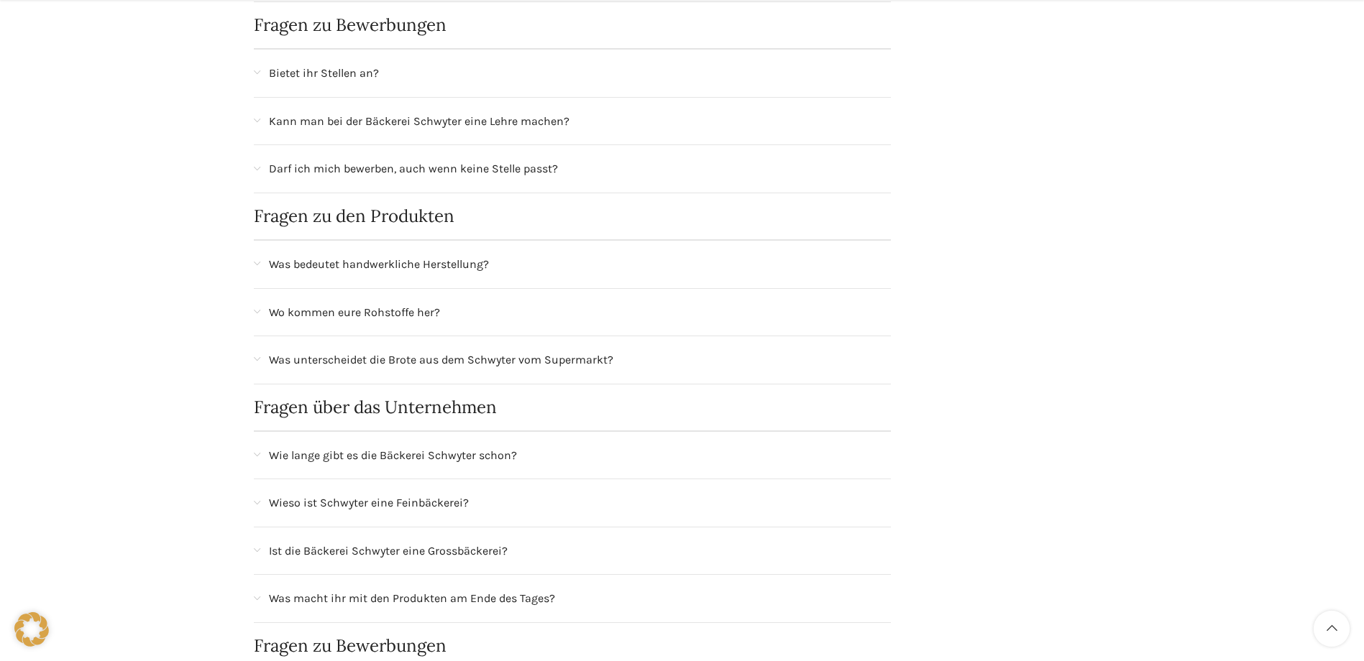
scroll to position [791, 0]
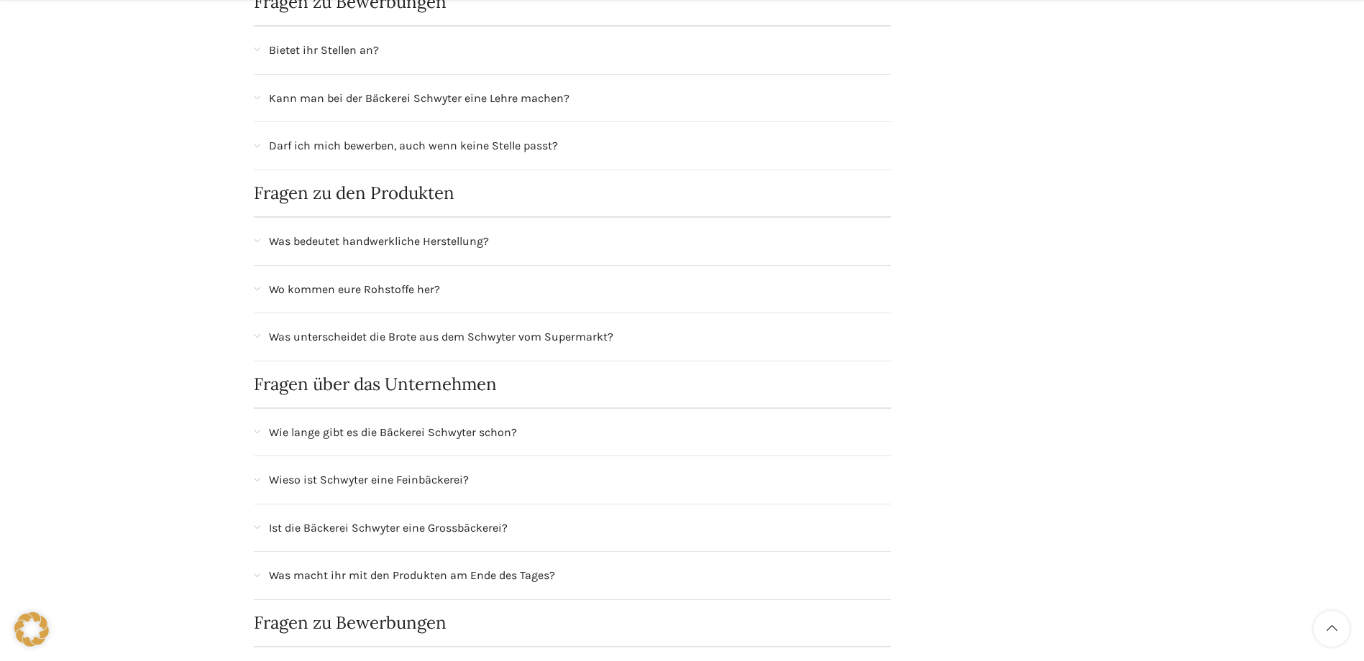
click at [395, 237] on span "Was bedeutet handwerkliche Herstellung?" at bounding box center [379, 241] width 220 height 19
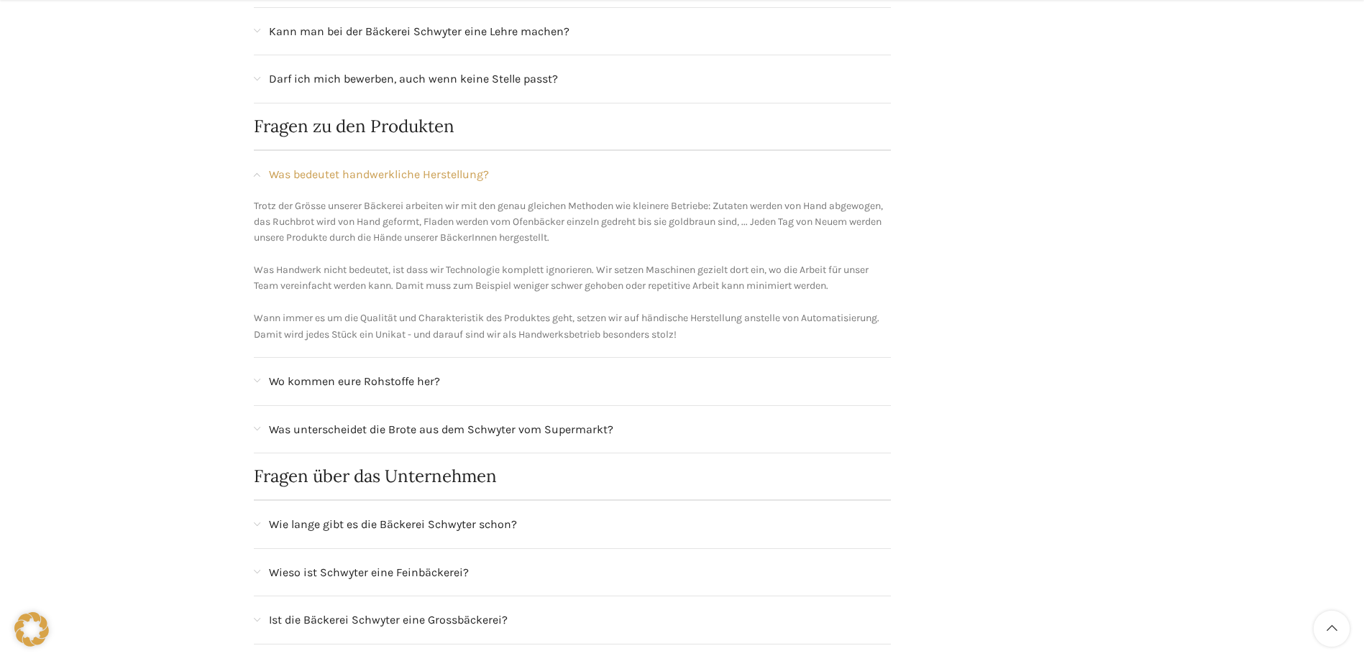
scroll to position [935, 0]
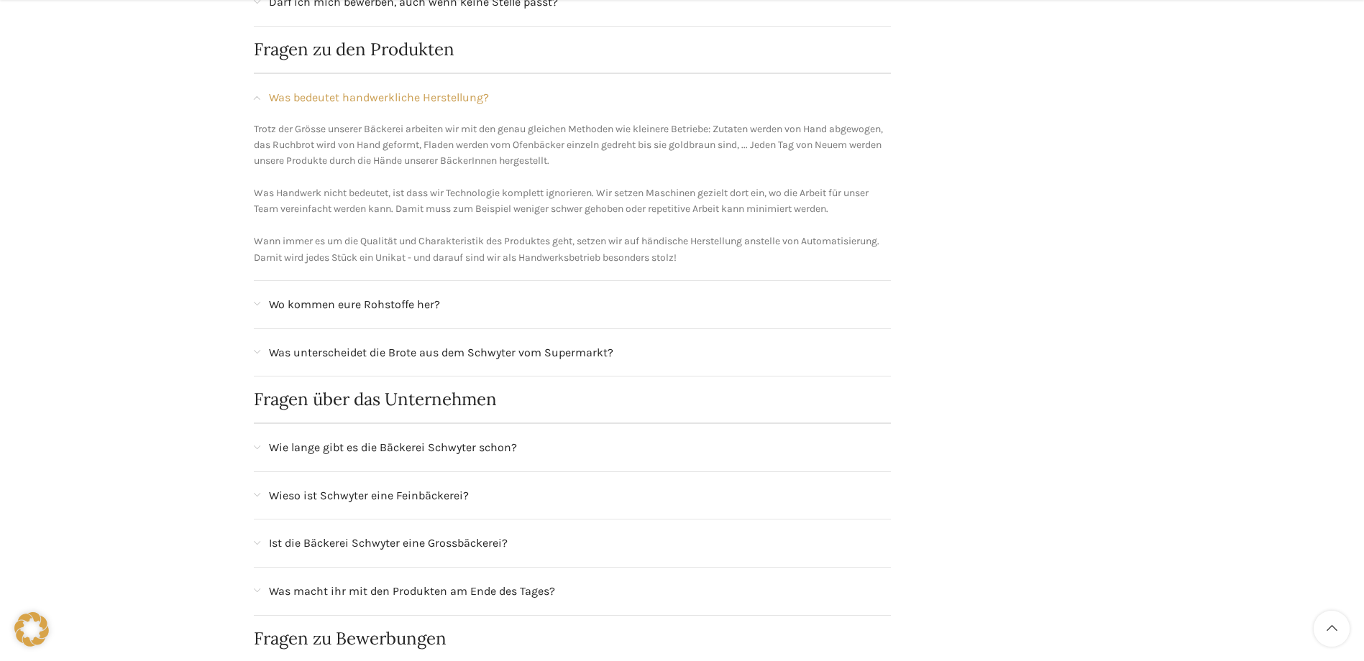
click at [301, 314] on div "Wo kommen eure Rohstoffe her?" at bounding box center [573, 304] width 638 height 47
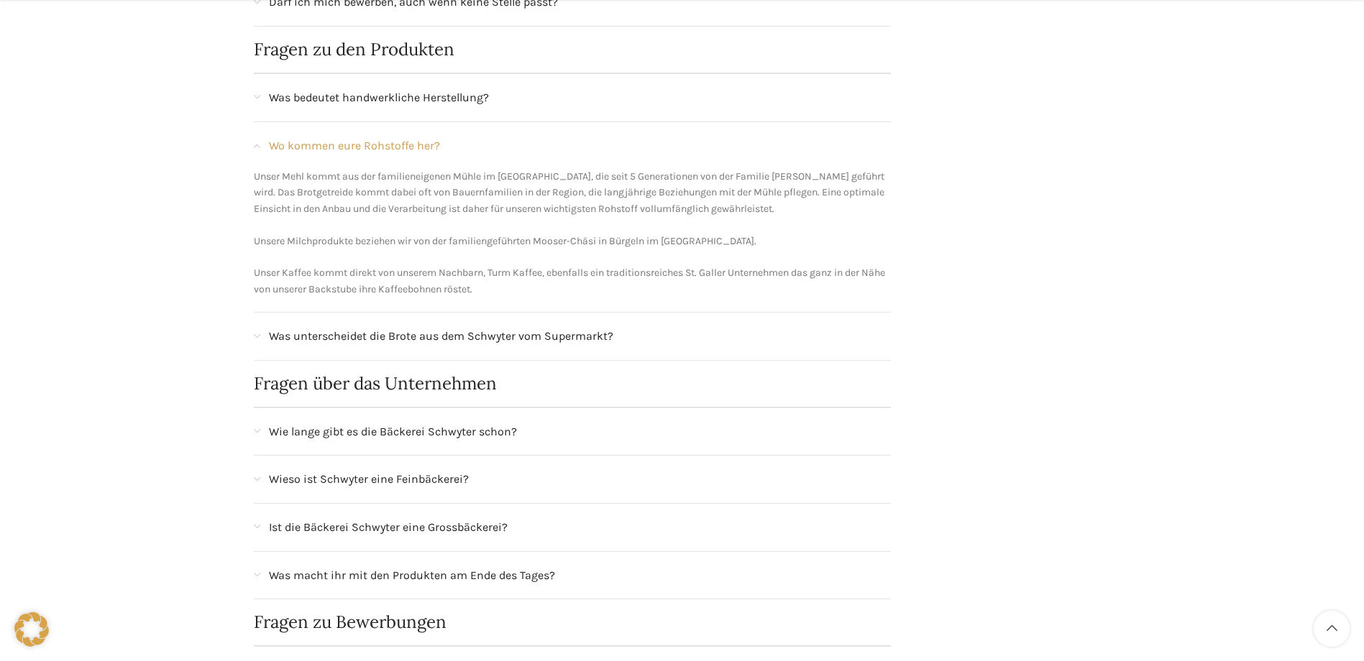
scroll to position [1006, 0]
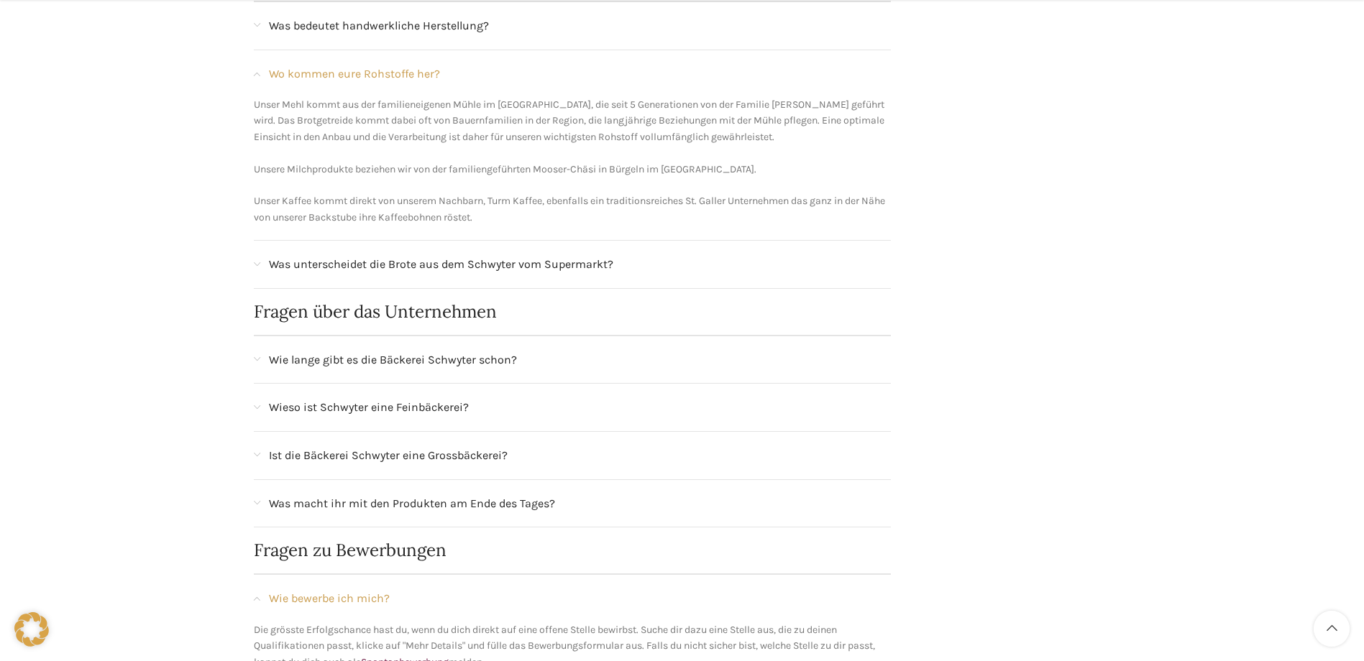
click at [331, 270] on span "Was unterscheidet die Brote aus dem Schwyter vom Supermarkt?" at bounding box center [441, 264] width 344 height 19
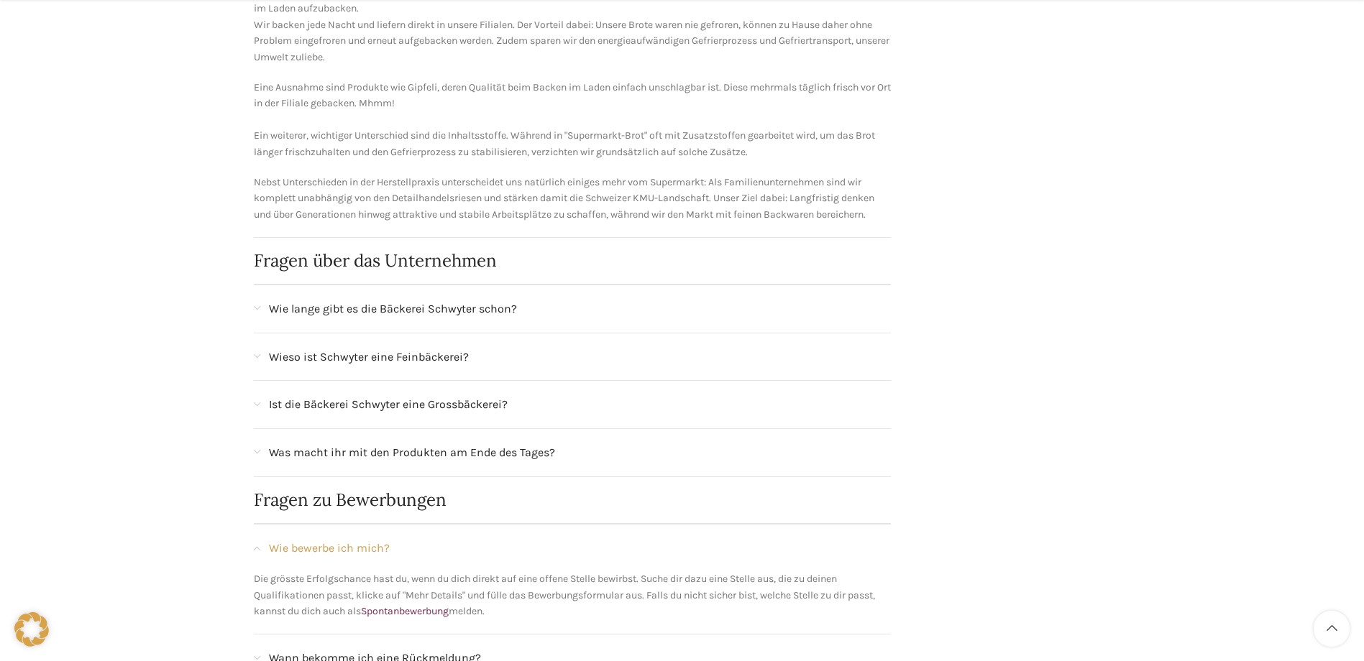
scroll to position [1222, 0]
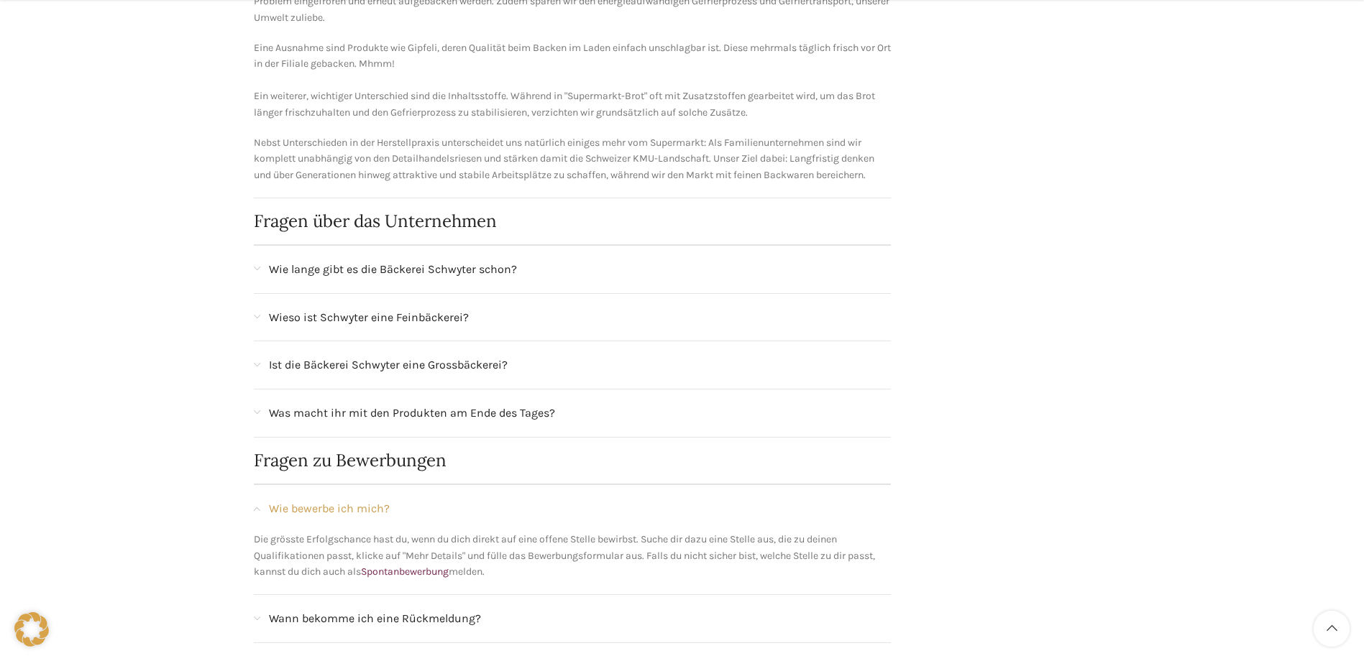
click at [381, 280] on div "Wie lange gibt es die Bäckerei Schwyter schon?" at bounding box center [573, 269] width 638 height 47
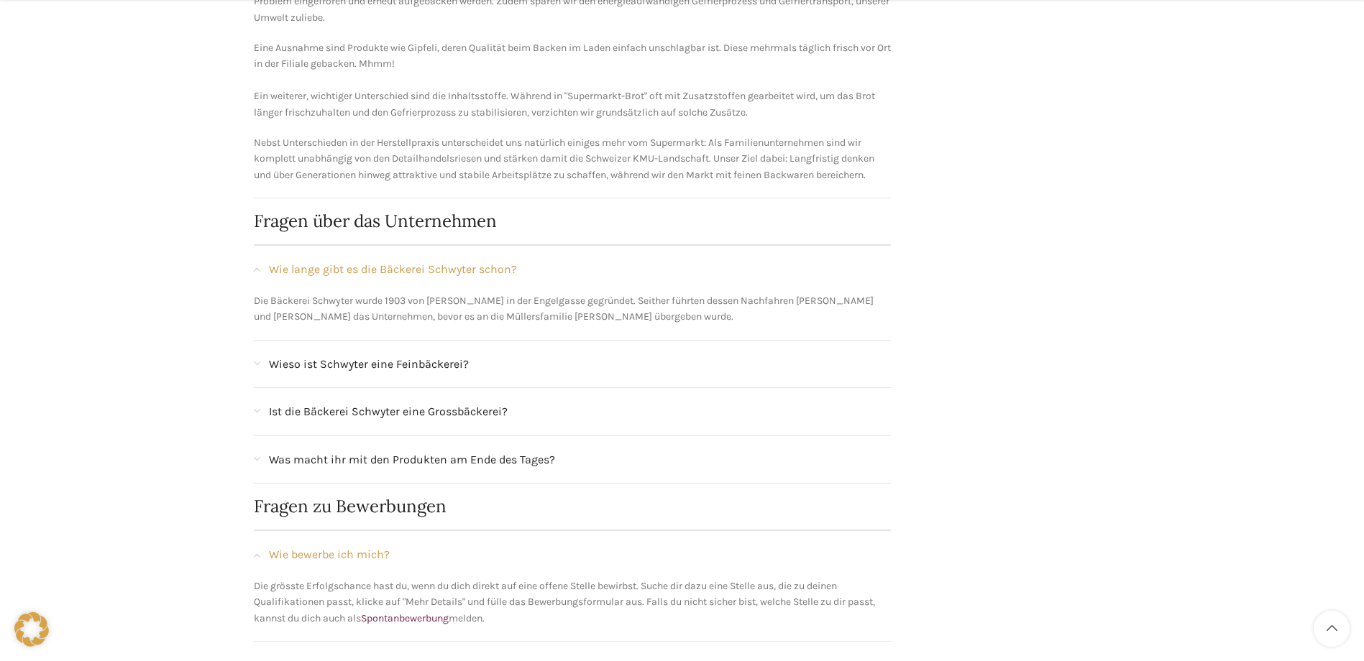
click at [334, 372] on span "Wieso ist Schwyter eine Feinbäckerei?" at bounding box center [369, 364] width 200 height 19
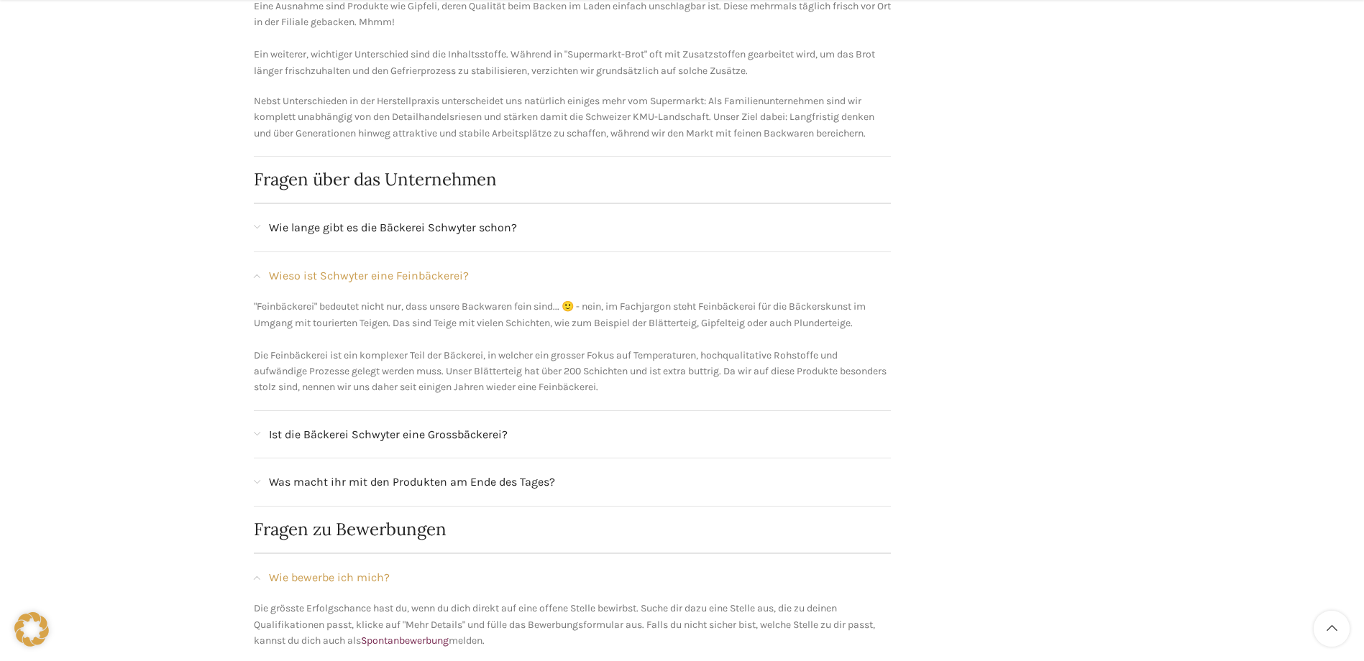
scroll to position [1294, 0]
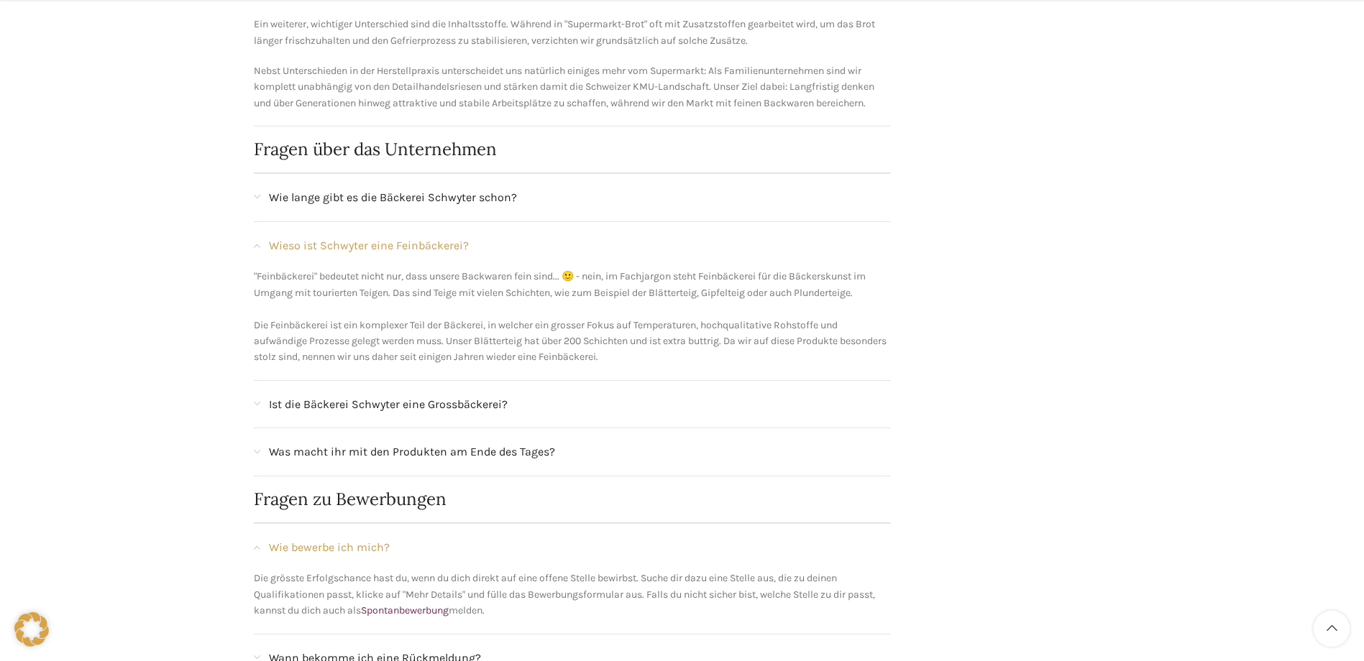
click at [353, 399] on span "Ist die Bäckerei Schwyter eine Grossbäckerei?" at bounding box center [388, 404] width 239 height 19
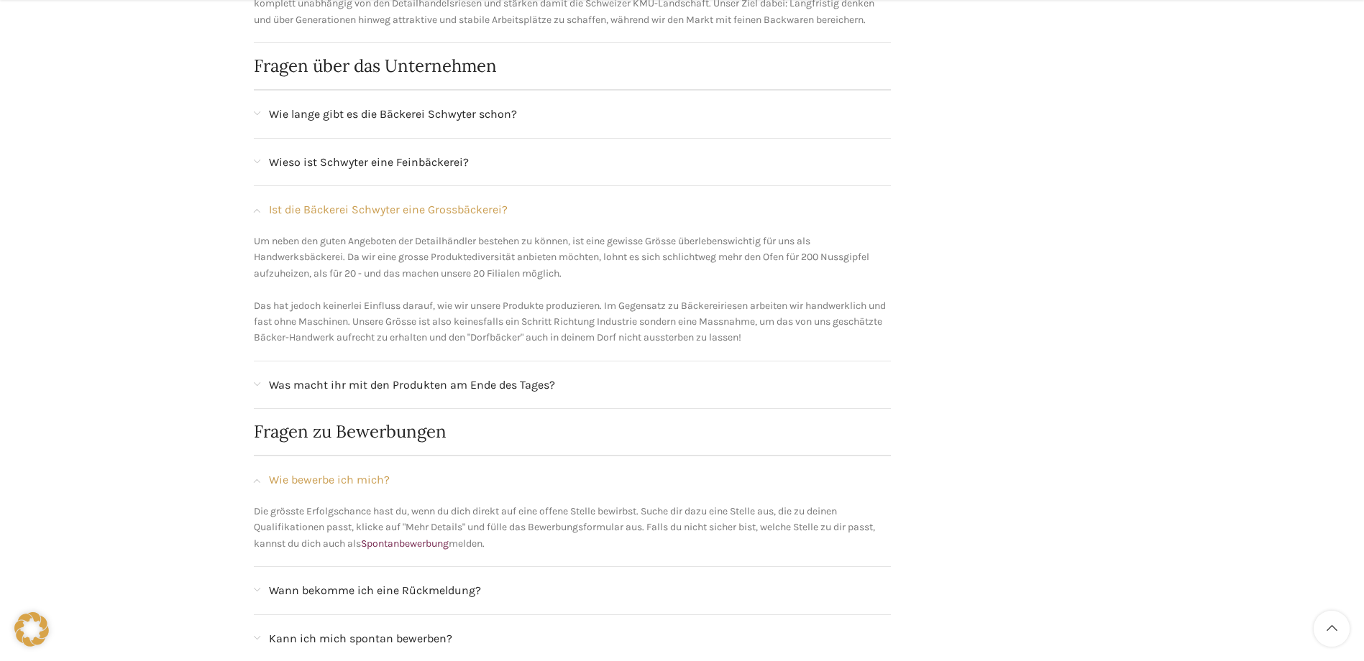
scroll to position [1438, 0]
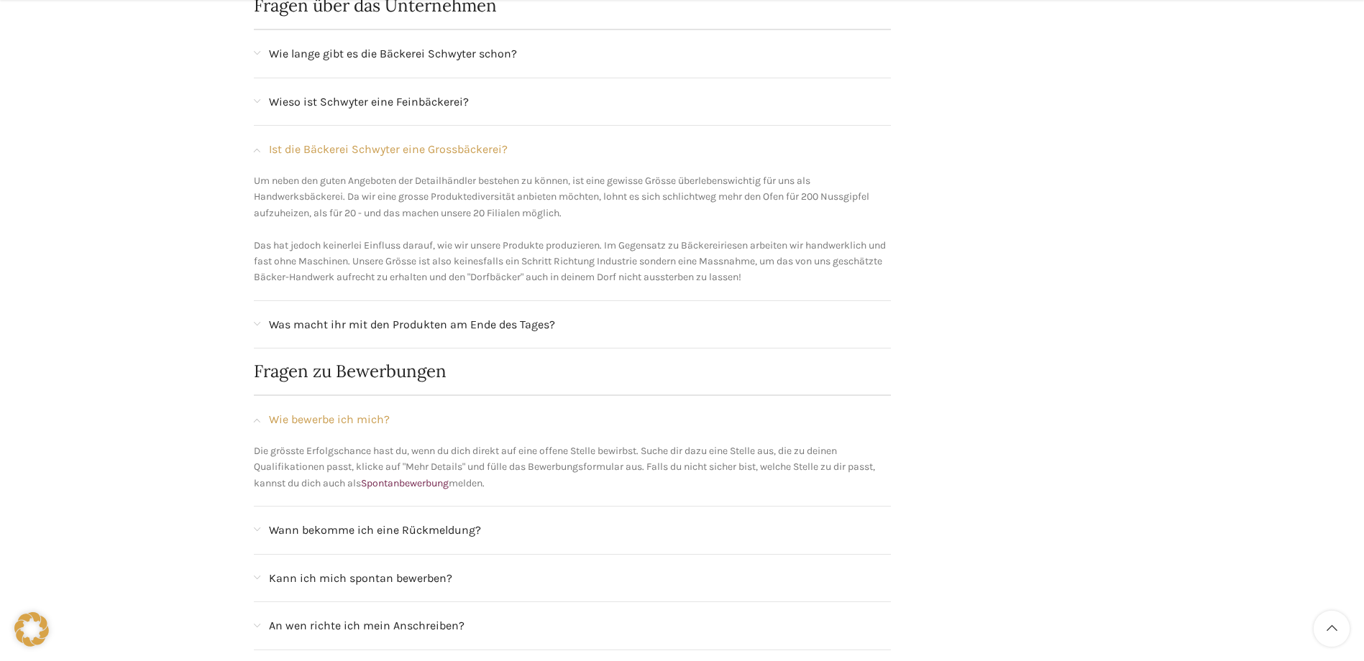
click at [472, 324] on span "Was macht ihr mit den Produkten am Ende des Tages?" at bounding box center [412, 325] width 286 height 19
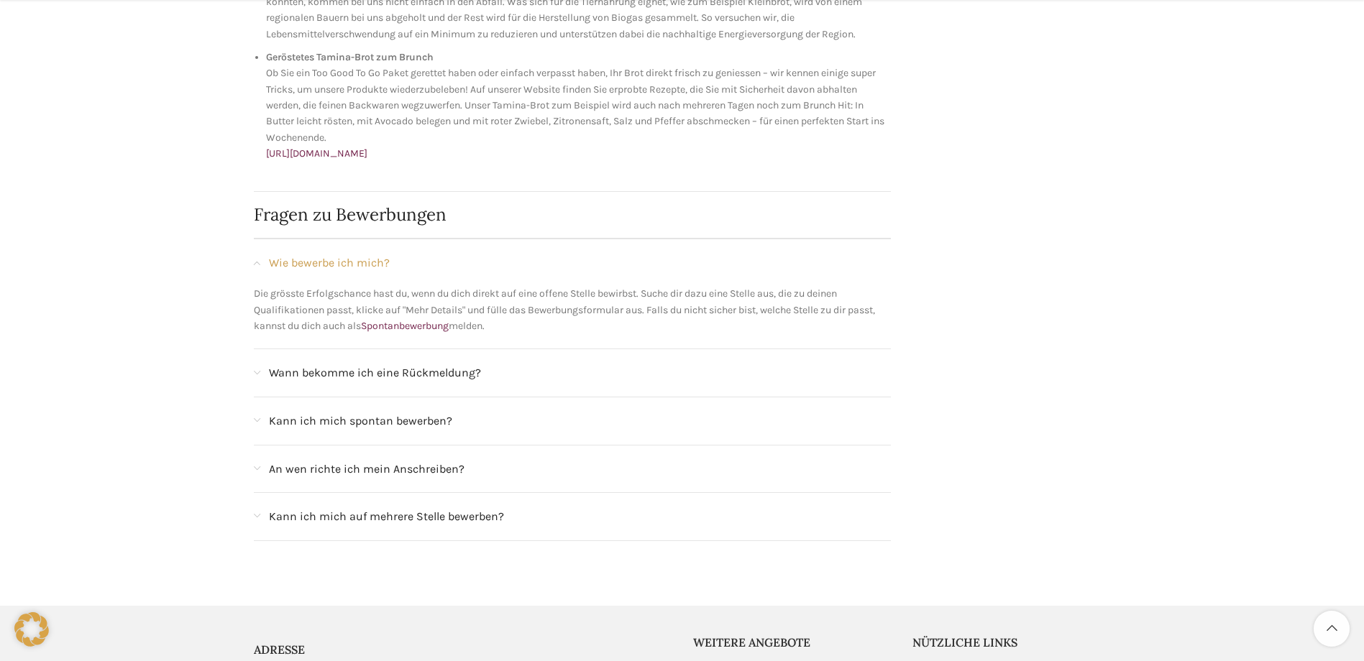
scroll to position [2085, 0]
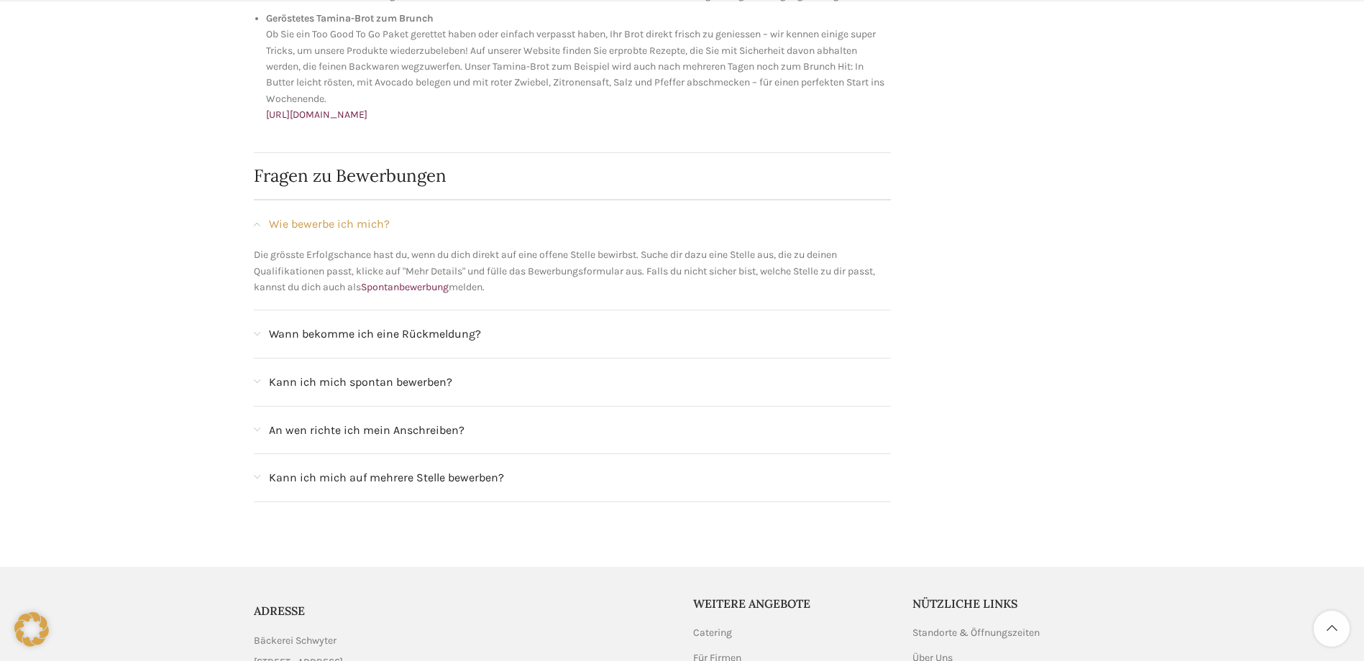
click at [447, 426] on span "An wen richte ich mein Anschreiben?" at bounding box center [367, 430] width 196 height 19
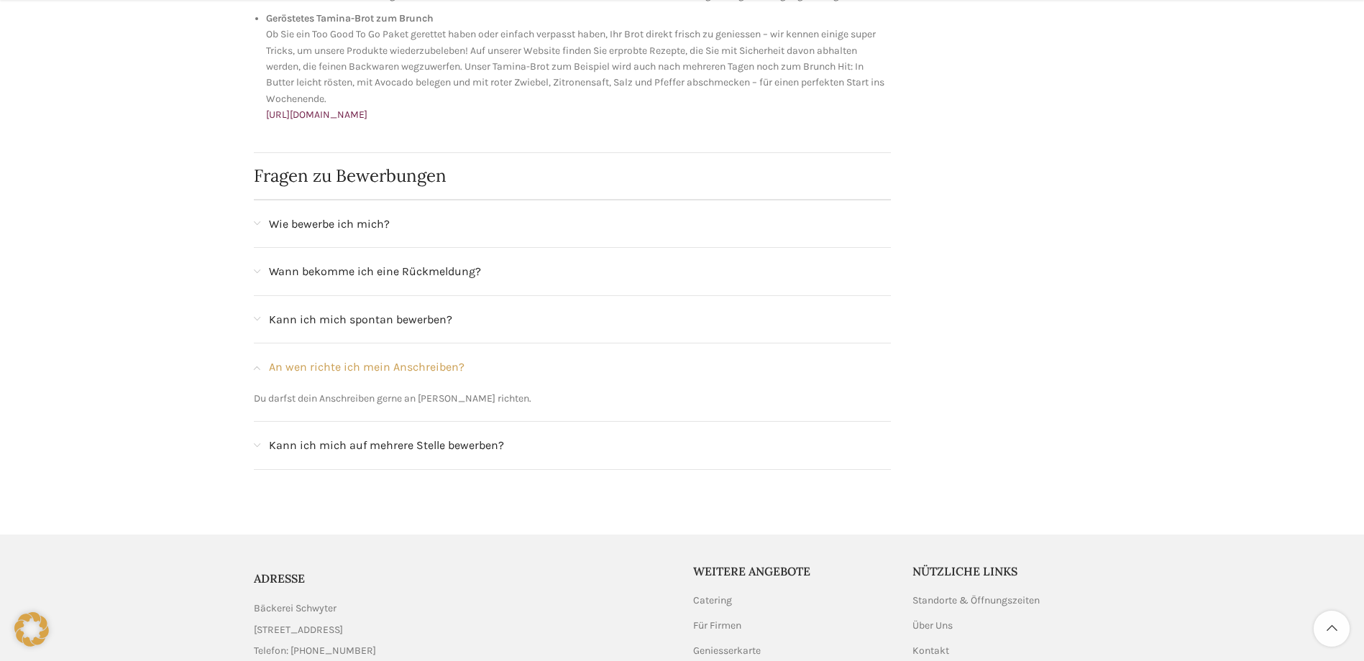
click at [378, 321] on span "Kann ich mich spontan bewerben?" at bounding box center [360, 320] width 183 height 19
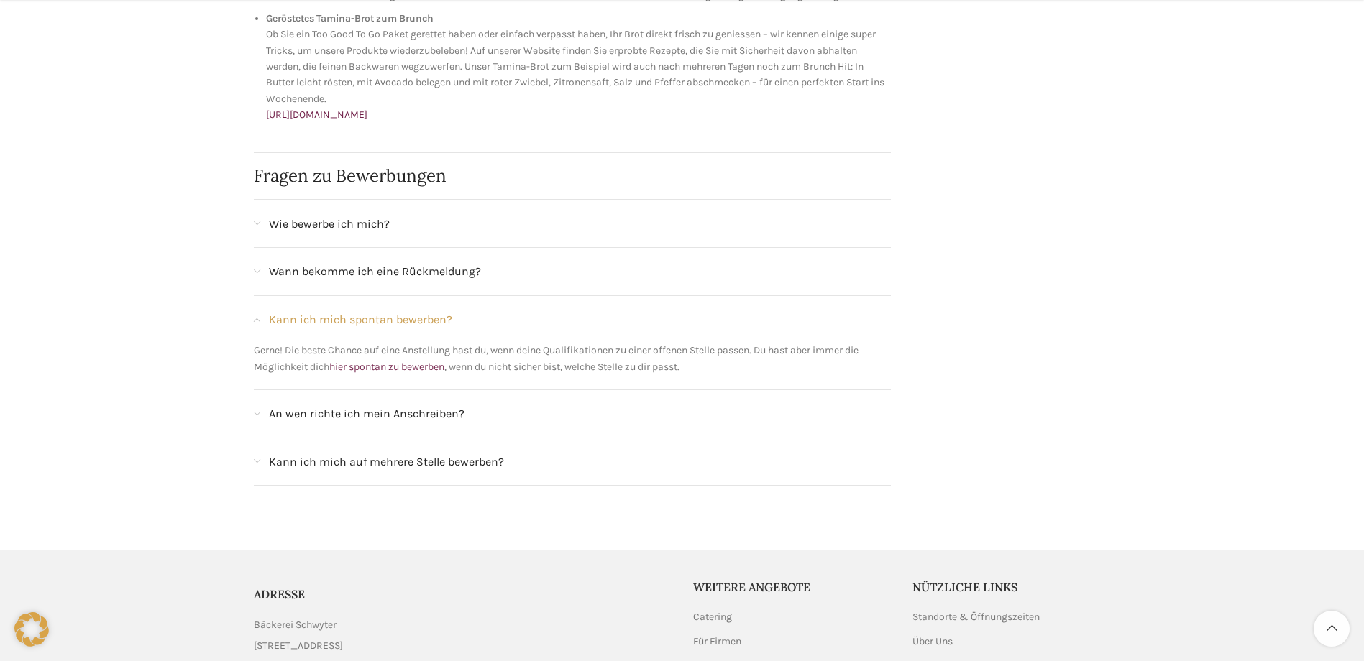
click at [387, 275] on span "Wann bekomme ich eine Rückmeldung?" at bounding box center [375, 271] width 212 height 19
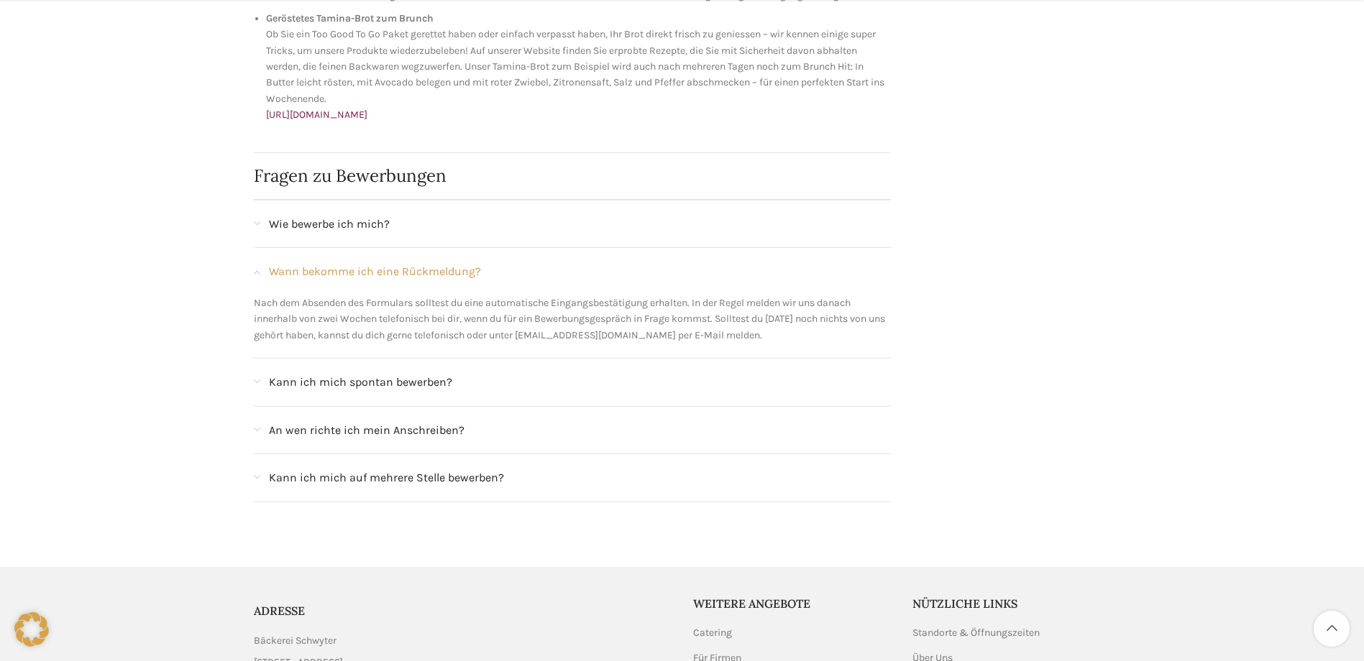
click at [401, 480] on span "Kann ich mich auf mehrere Stelle bewerben?" at bounding box center [386, 478] width 235 height 19
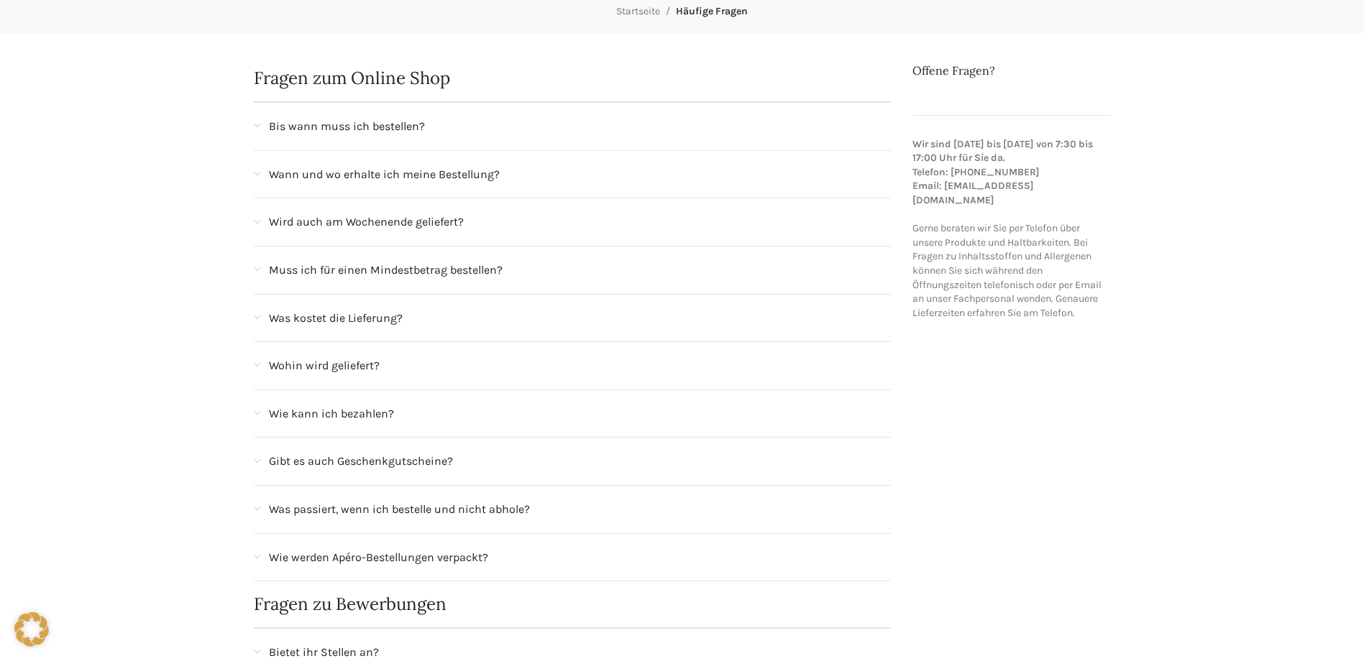
scroll to position [0, 0]
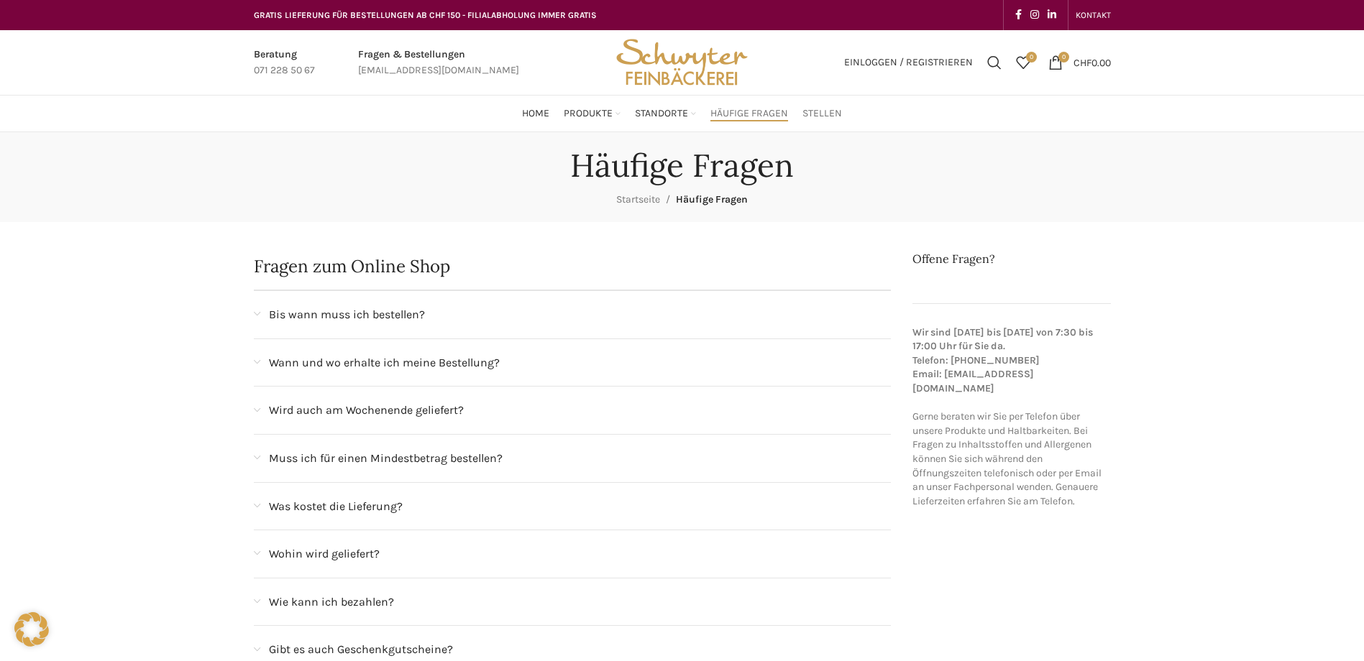
click at [830, 108] on span "Stellen" at bounding box center [822, 114] width 40 height 14
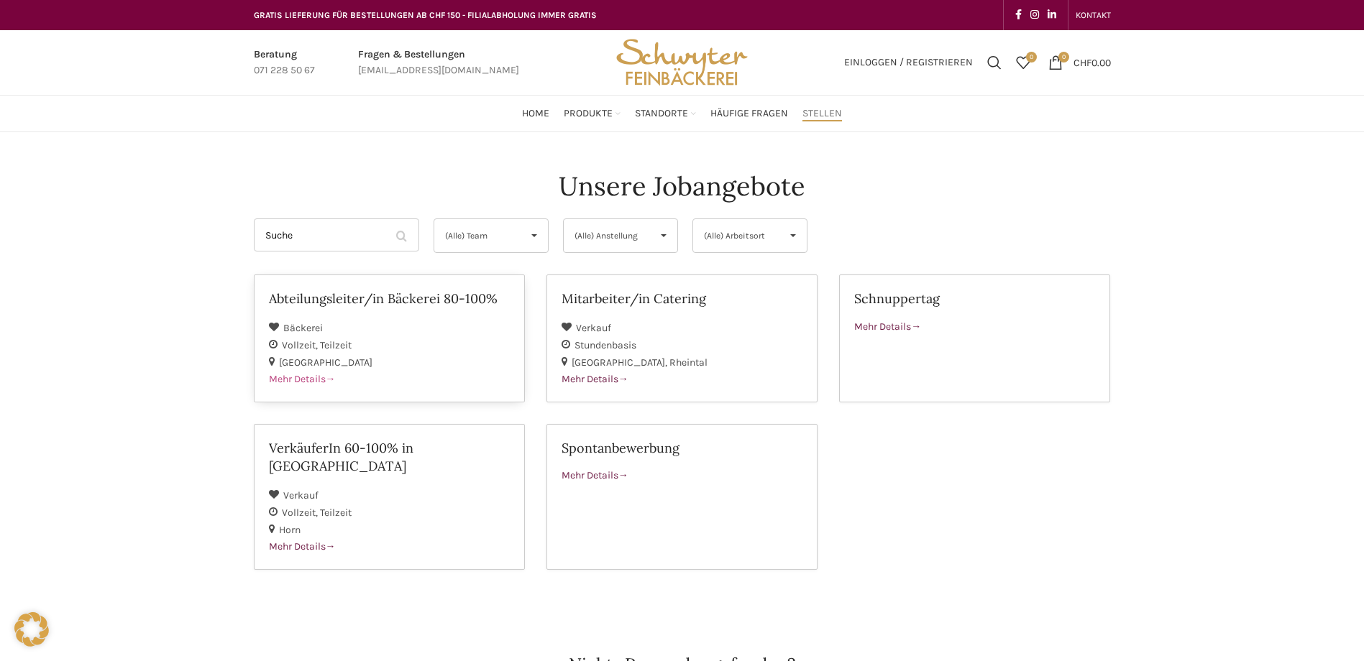
click at [469, 342] on div "Vollzeit Teilzeit" at bounding box center [389, 344] width 241 height 17
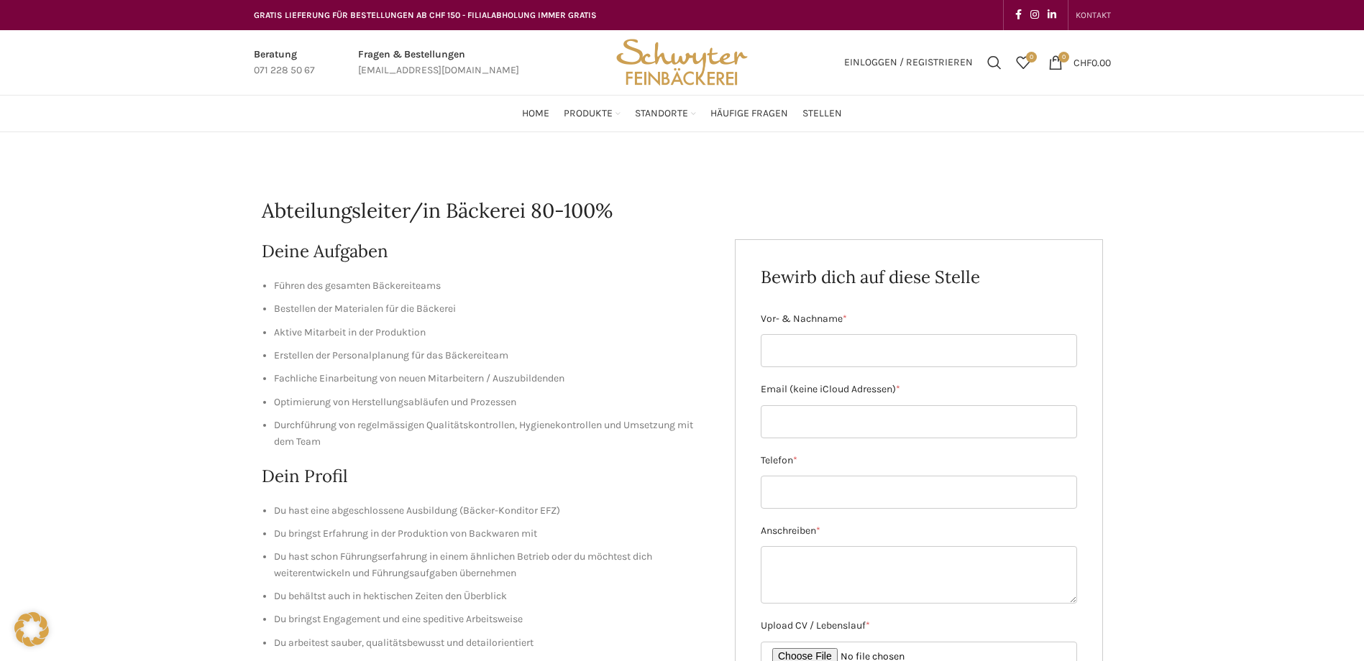
click at [1093, 10] on span "KONTAKT" at bounding box center [1092, 15] width 35 height 10
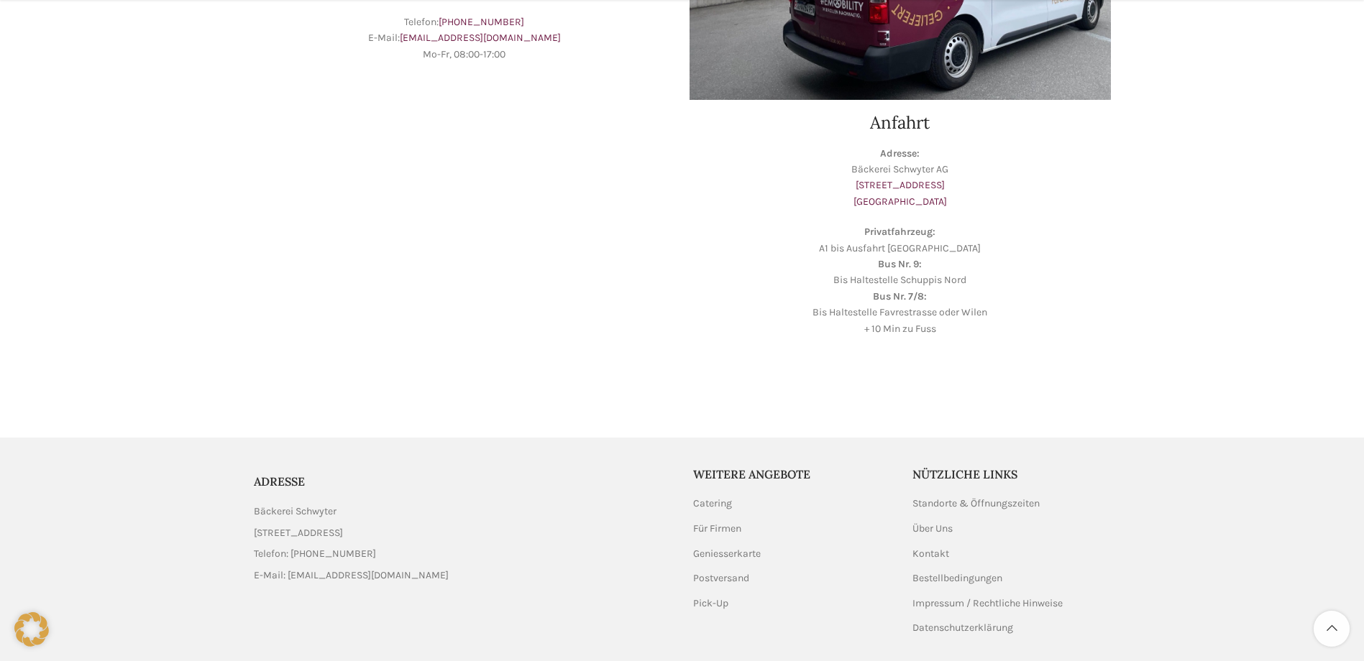
scroll to position [409, 0]
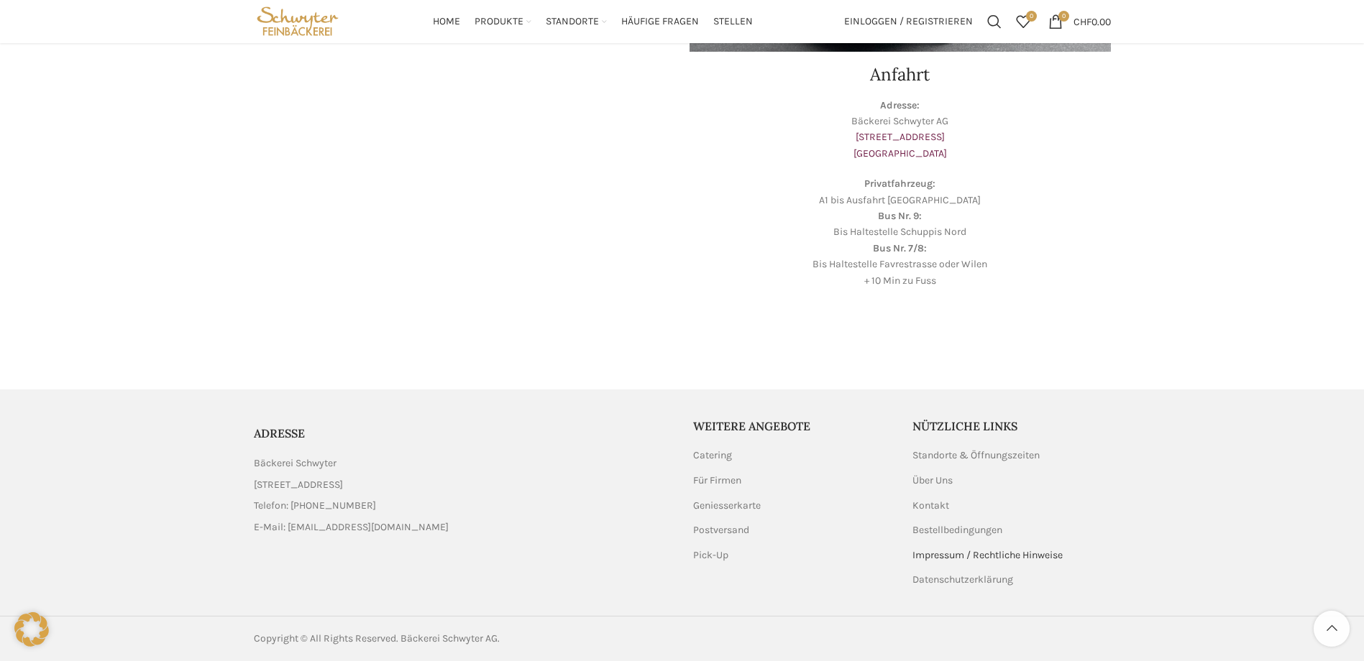
click at [965, 555] on link "Impressum / Rechtliche Hinweise" at bounding box center [988, 556] width 152 height 14
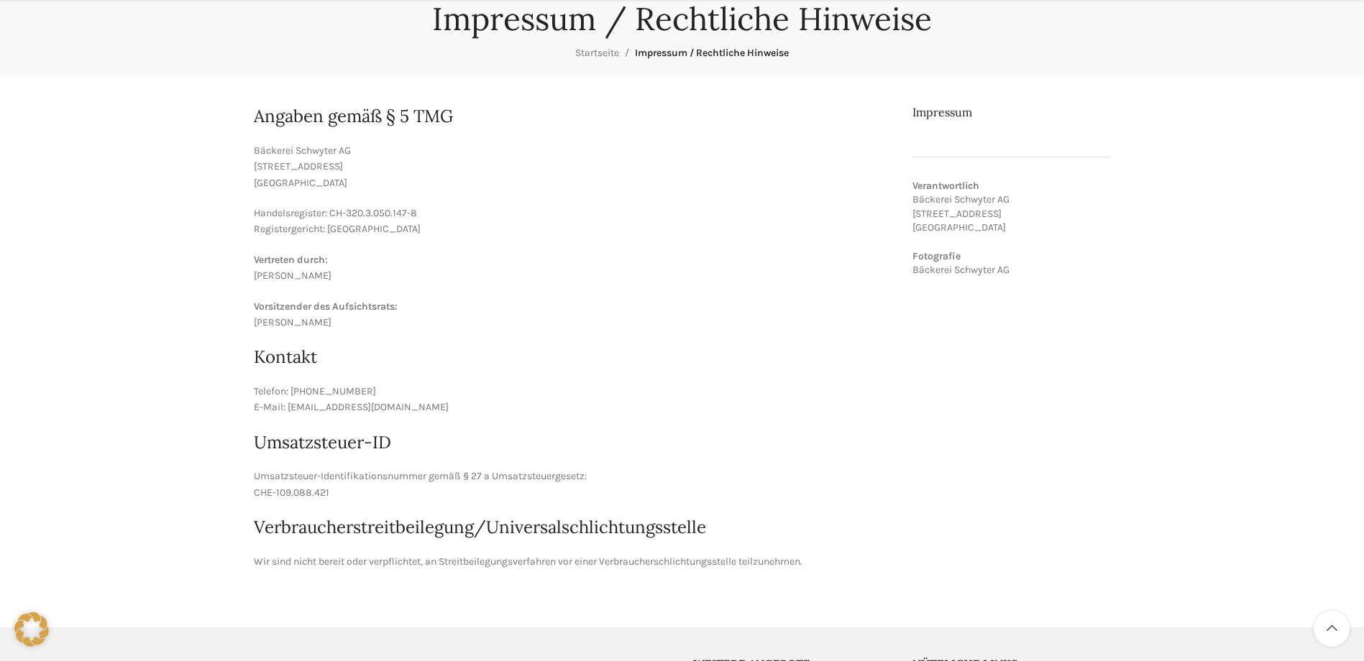
scroll to position [216, 0]
